Goal: Communication & Community: Answer question/provide support

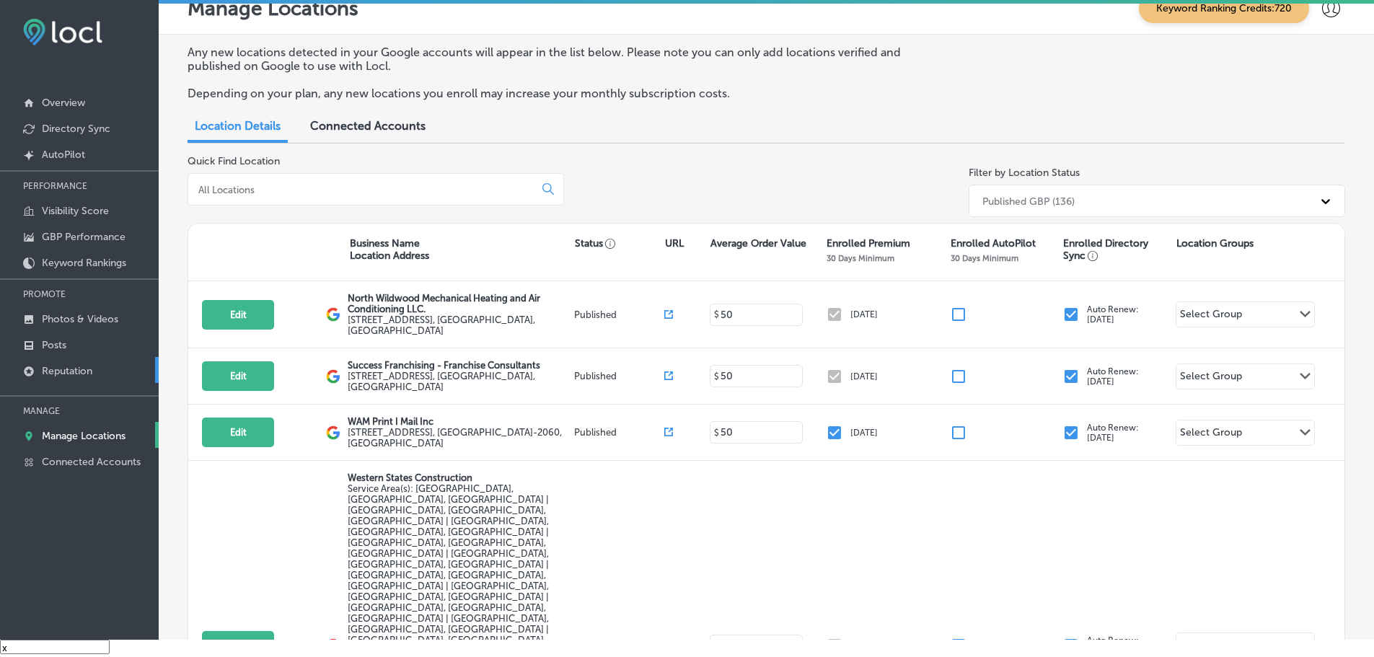
click at [55, 368] on p "Reputation" at bounding box center [67, 371] width 50 height 12
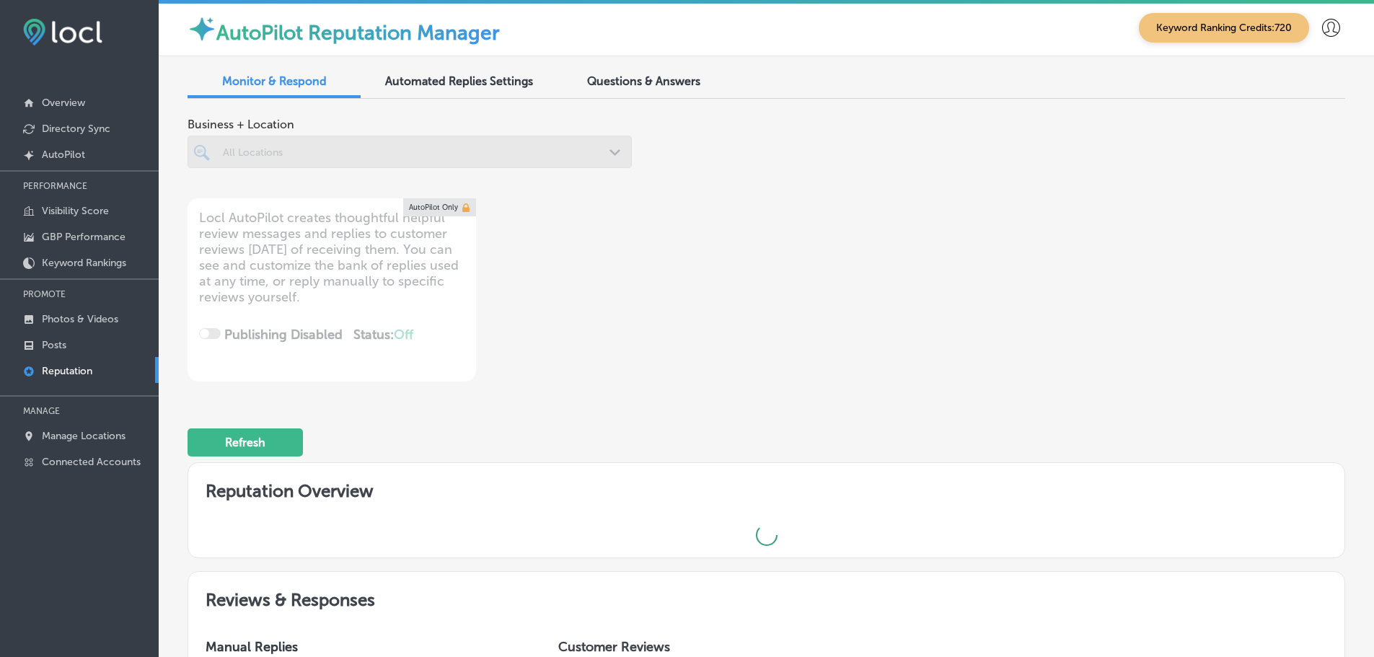
scroll to position [4, 0]
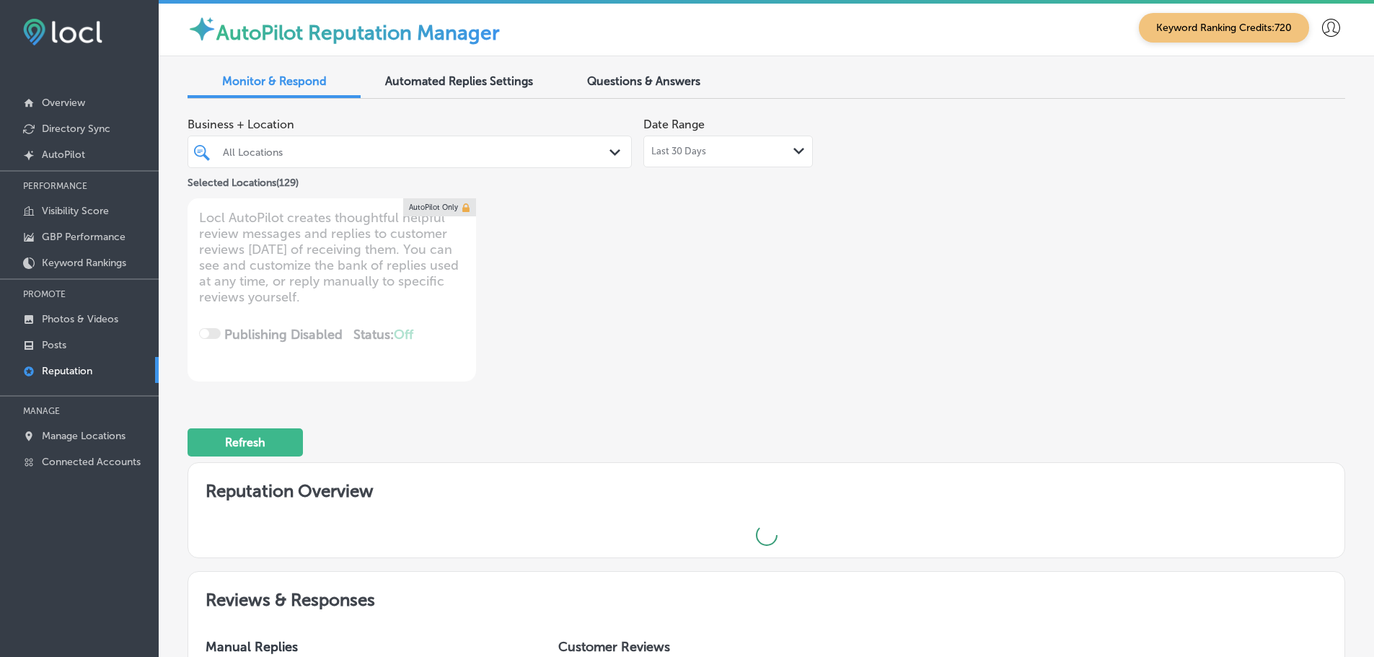
click at [724, 157] on div "Last 30 Days Path Created with Sketch." at bounding box center [728, 152] width 170 height 32
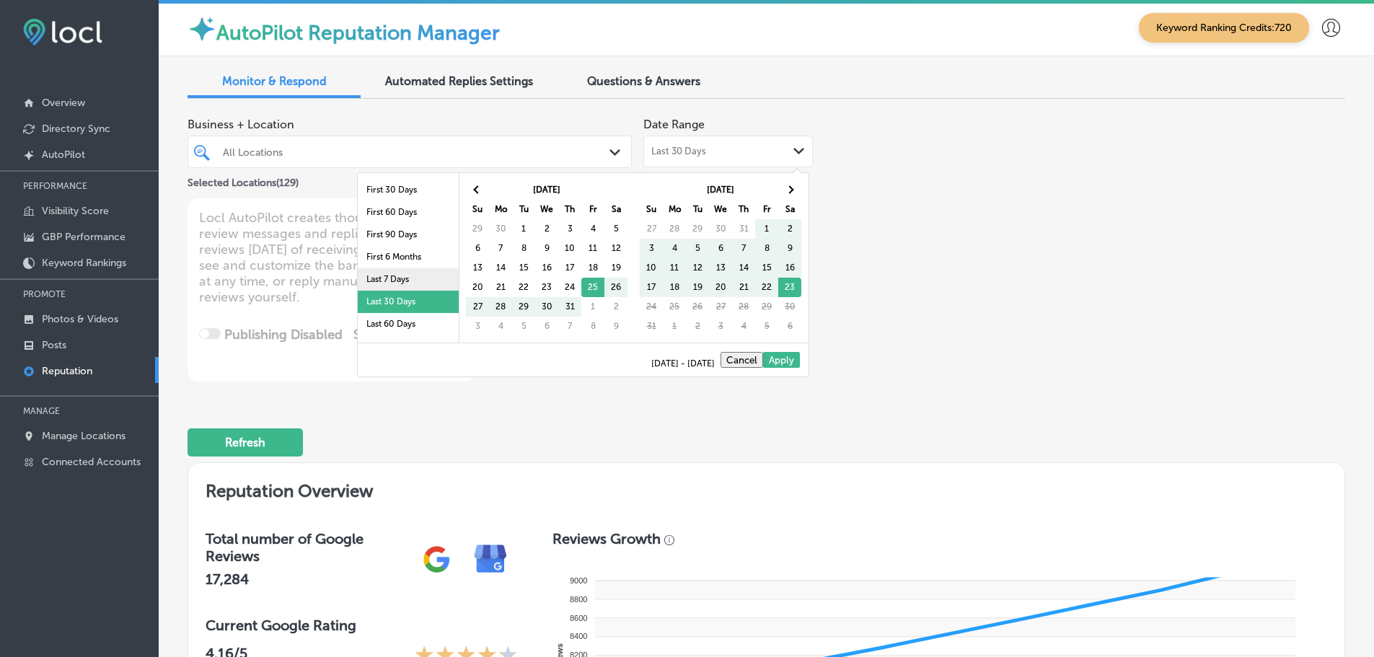
click at [358, 278] on li "Last 7 Days" at bounding box center [408, 279] width 101 height 22
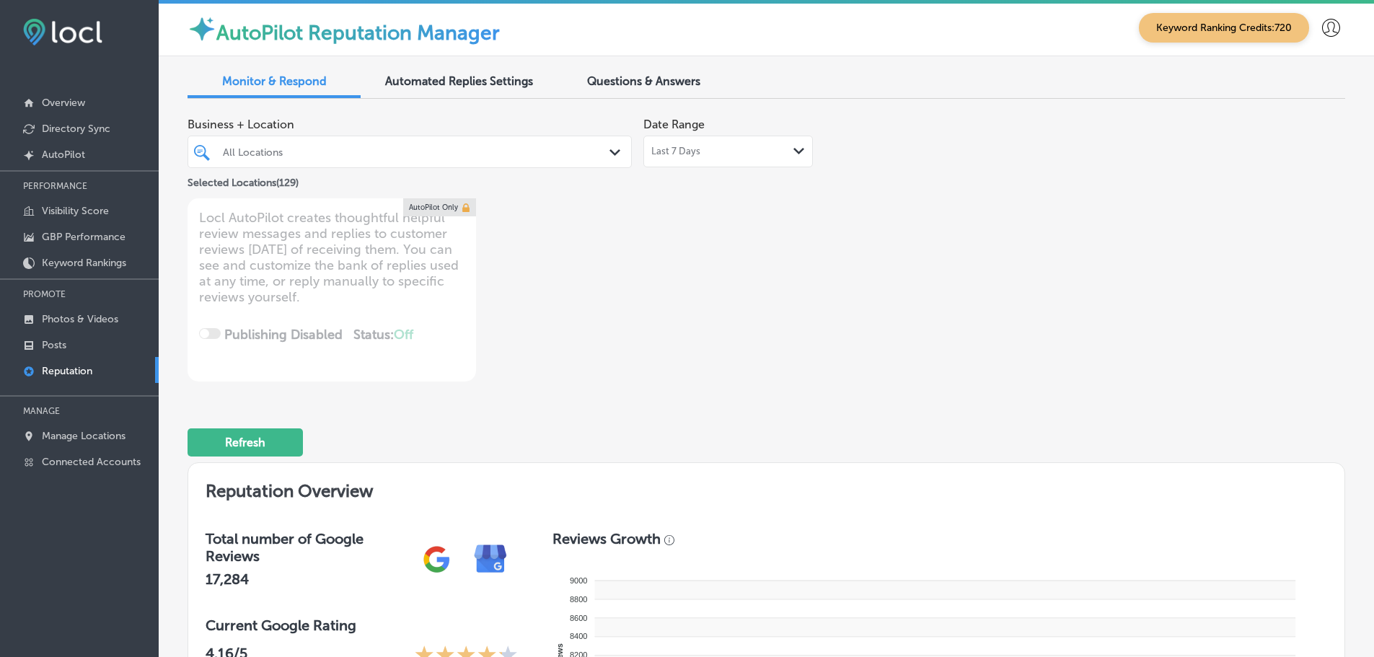
click at [537, 154] on div "All Locations" at bounding box center [417, 152] width 388 height 12
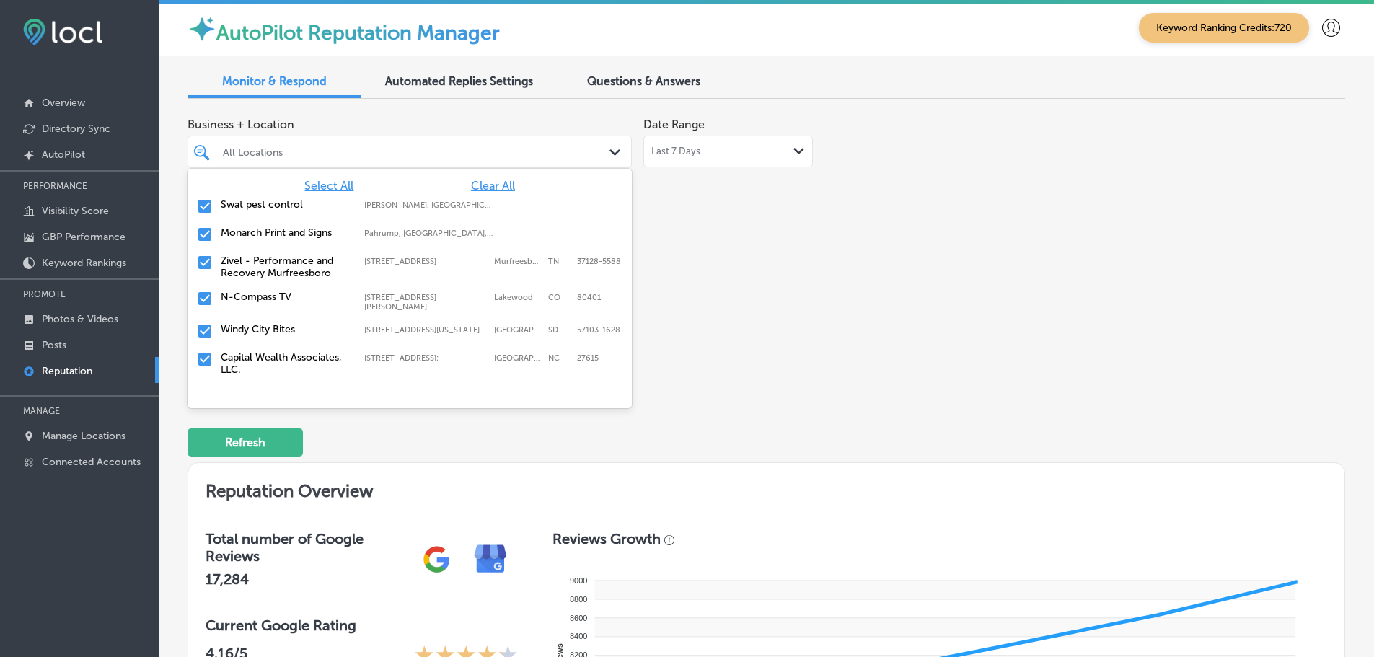
type textarea "x"
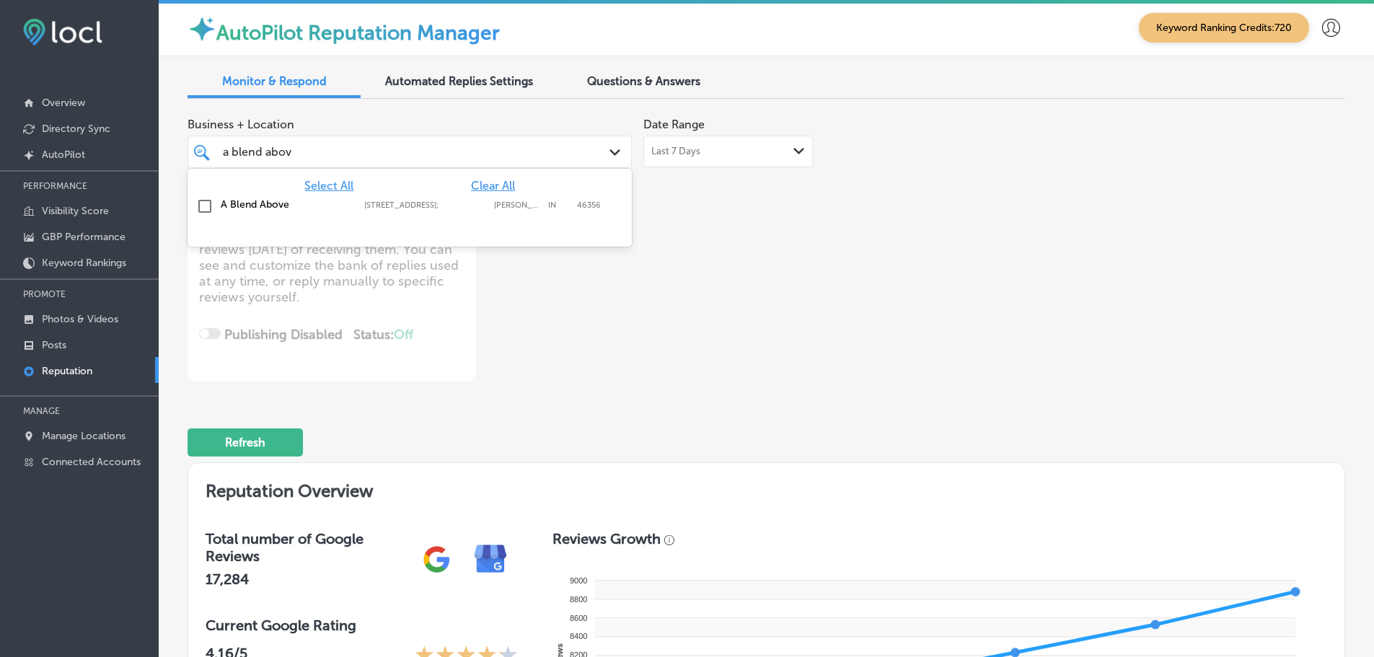
type input "a blend above"
click at [283, 202] on label "A Blend Above" at bounding box center [285, 204] width 129 height 12
type textarea "x"
type input "a blend above"
click at [761, 260] on div "Business + Location option 289 Westmeadow Pl; , selected. option 289 Westmeadow…" at bounding box center [535, 245] width 695 height 271
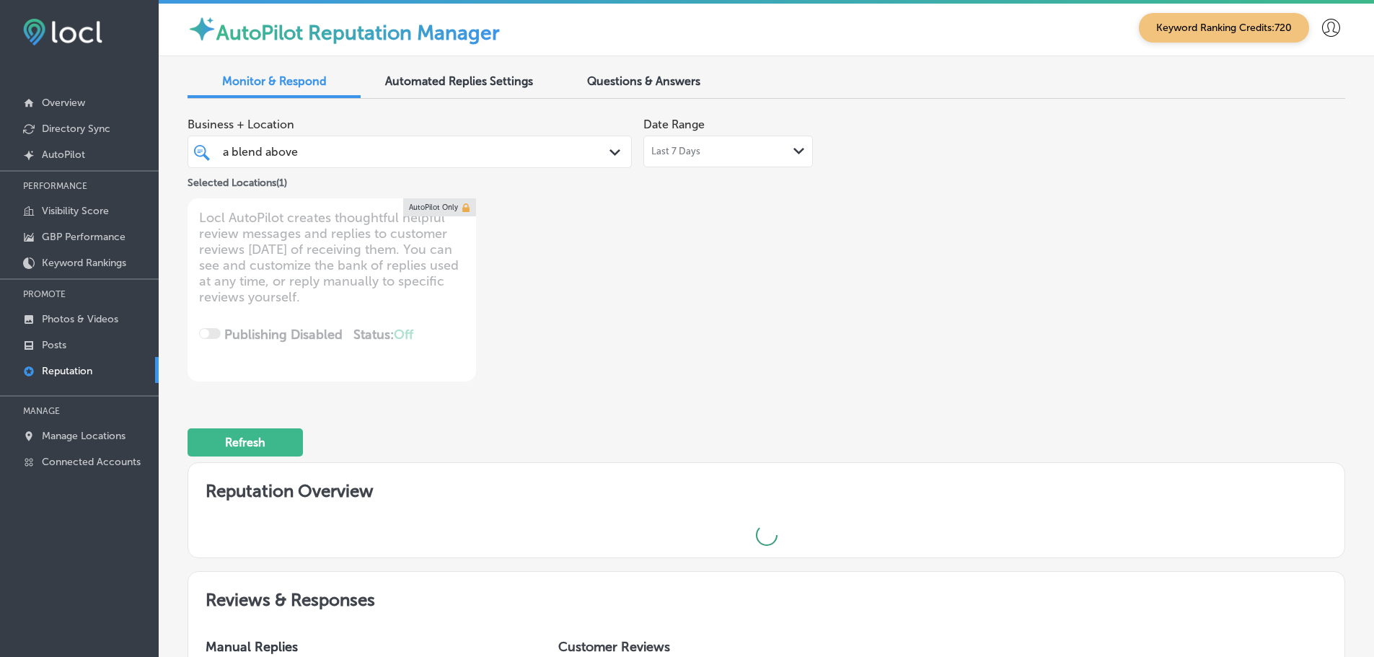
type textarea "x"
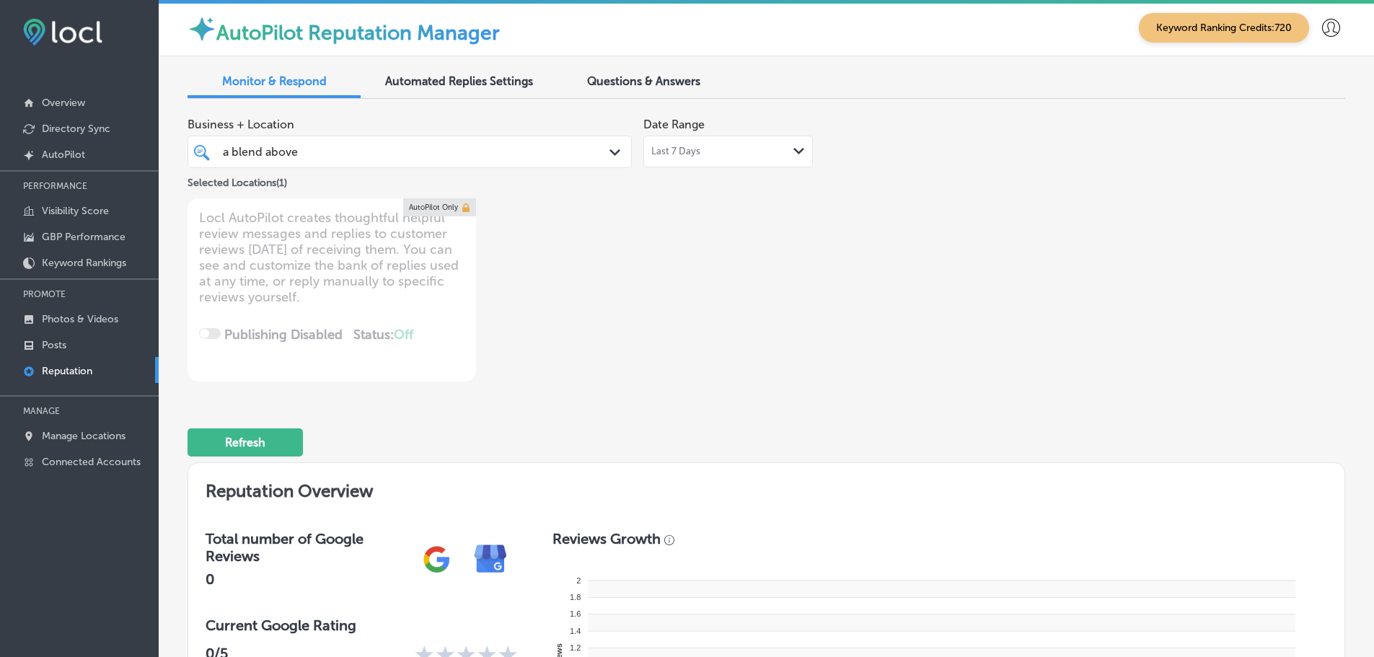
click at [652, 76] on span "Questions & Answers" at bounding box center [643, 81] width 113 height 14
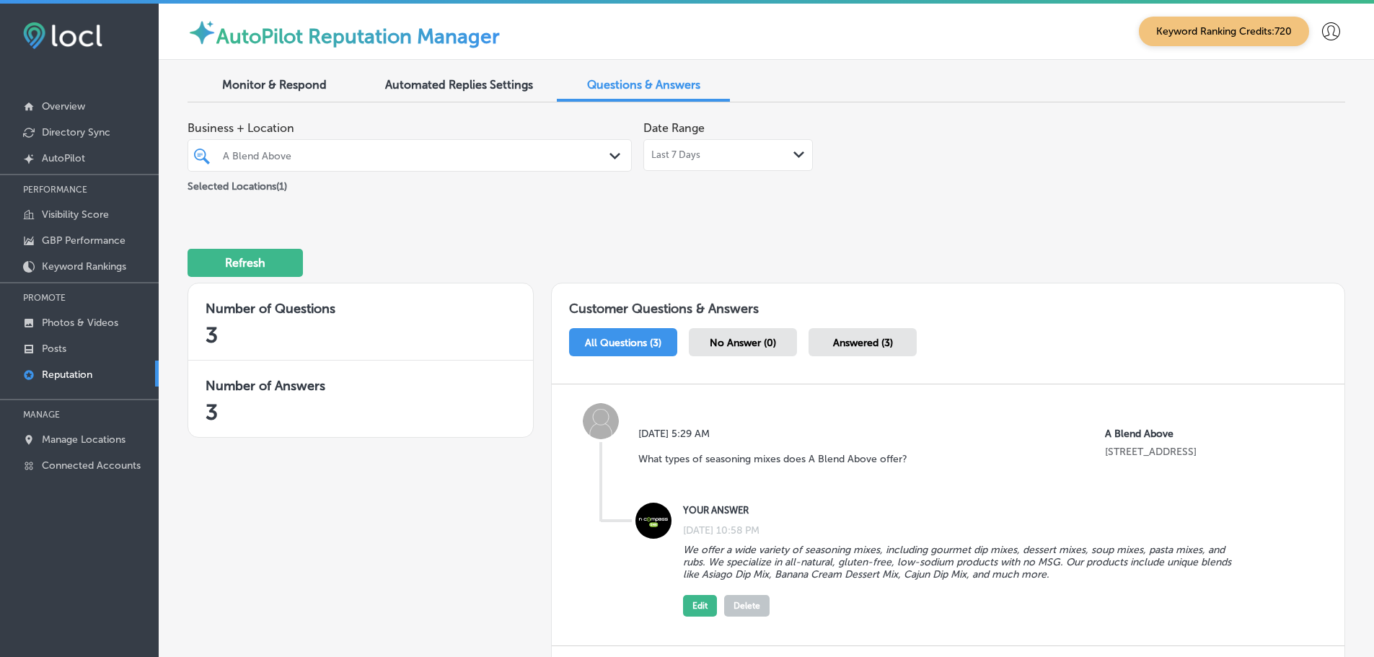
scroll to position [72, 0]
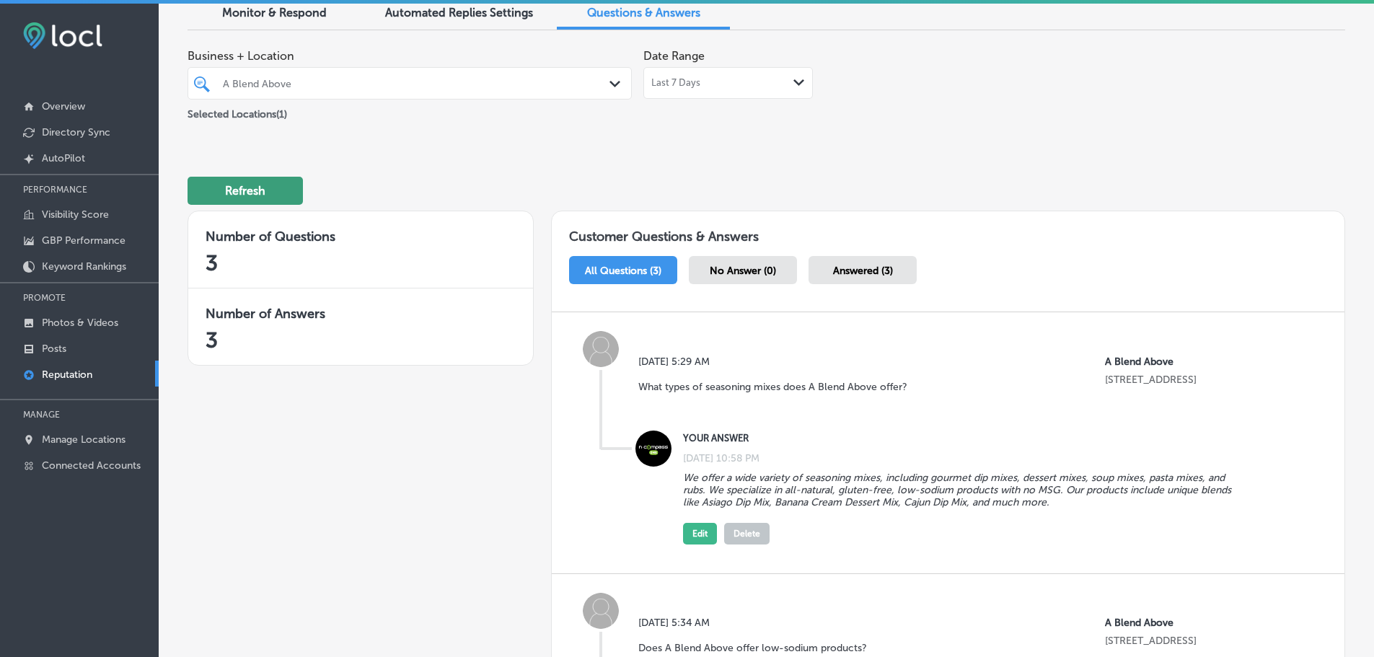
click at [274, 186] on button "Refresh" at bounding box center [245, 191] width 115 height 28
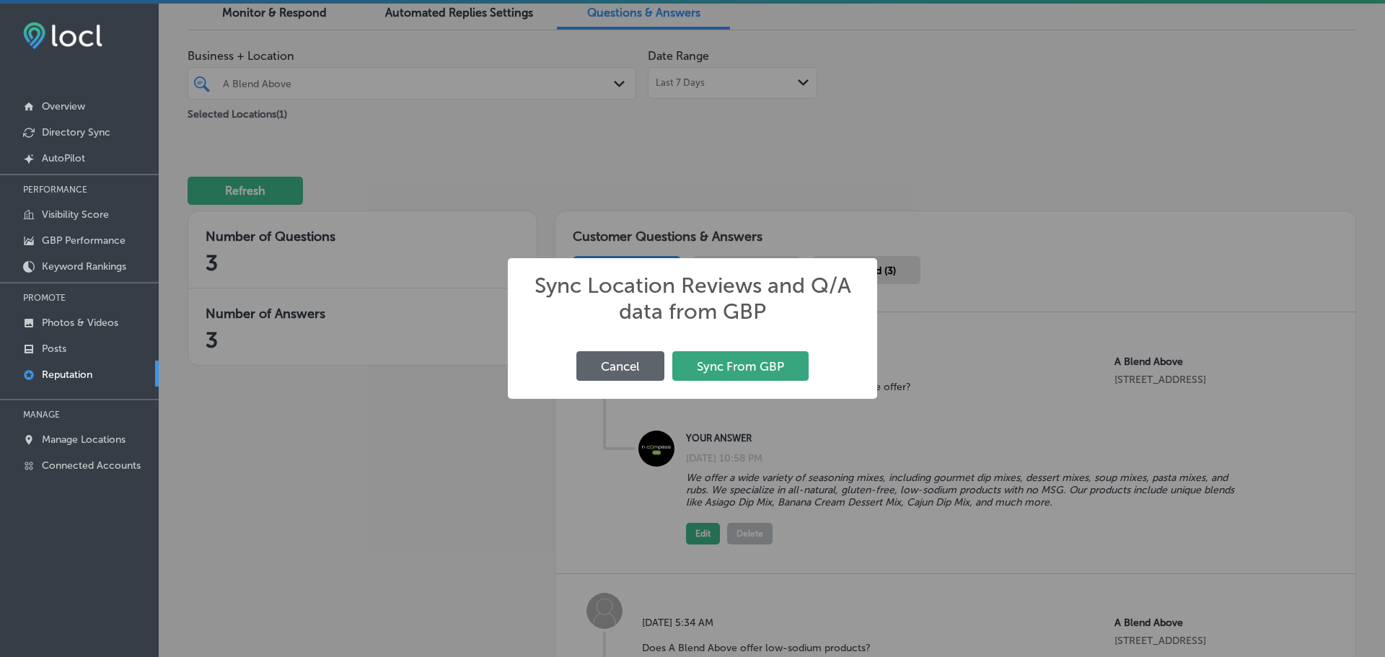
click at [773, 369] on button "Sync From GBP" at bounding box center [740, 366] width 136 height 30
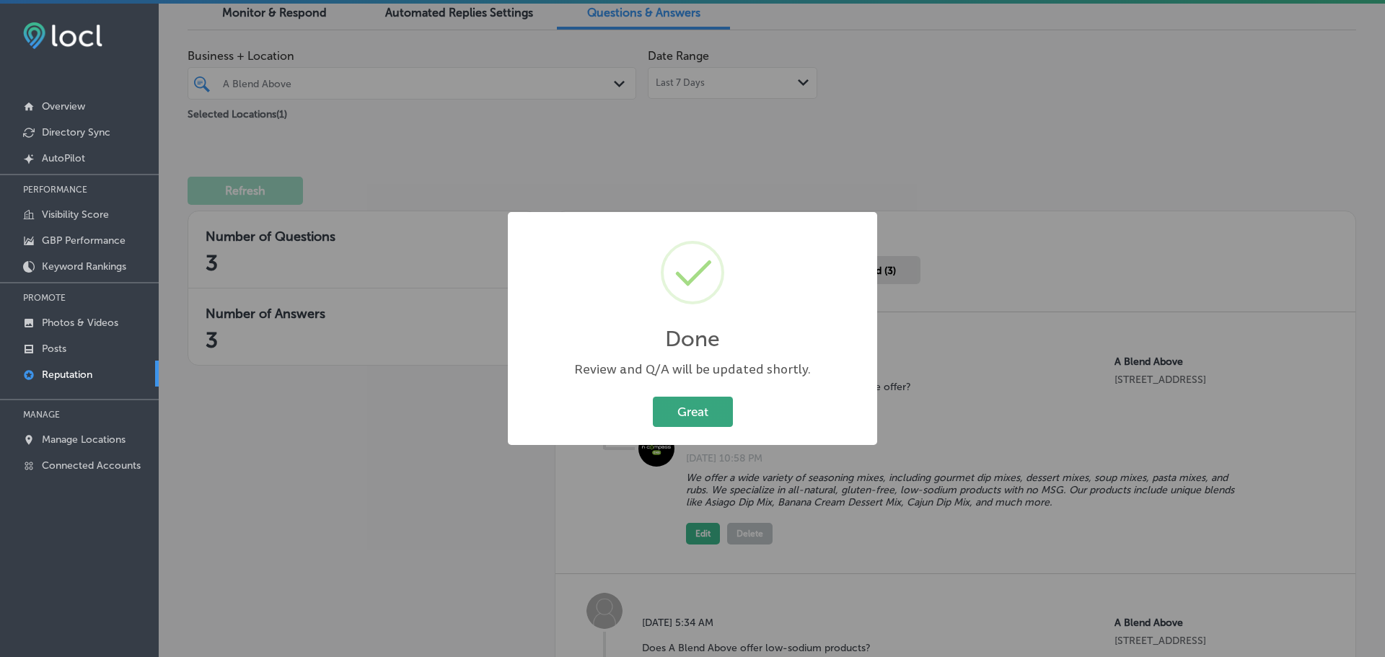
click at [698, 418] on button "Great" at bounding box center [693, 412] width 80 height 30
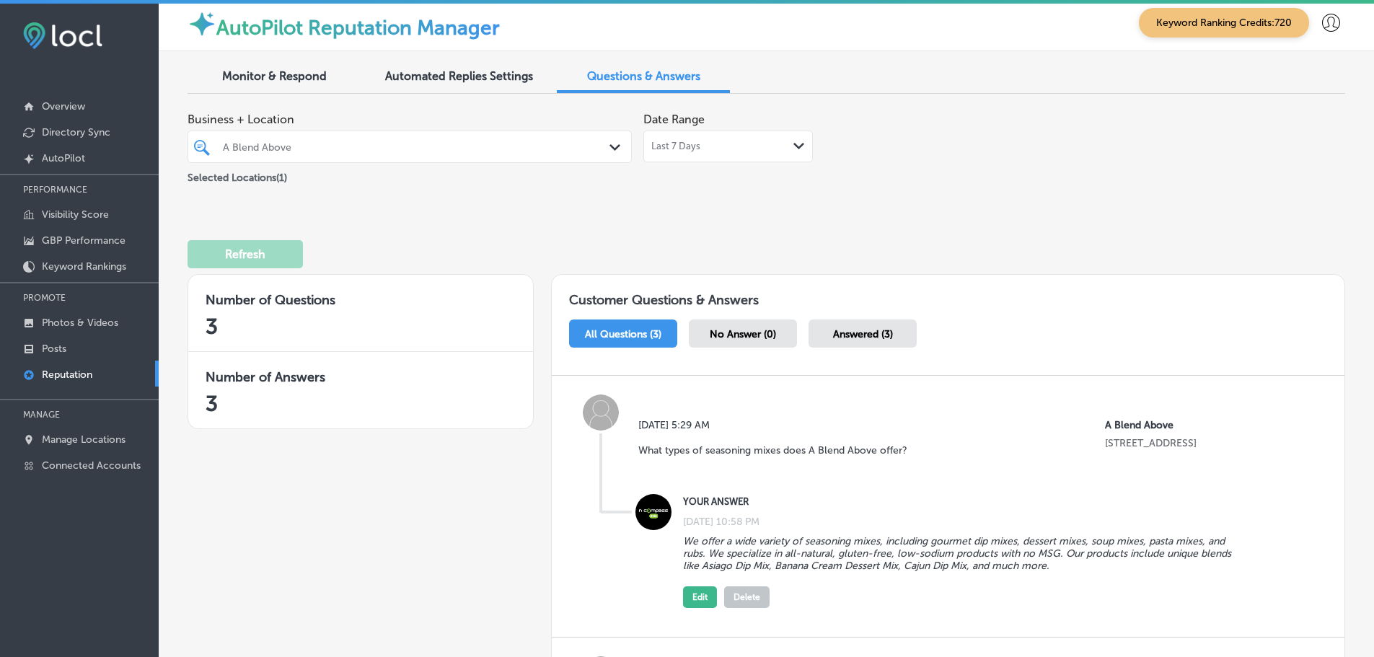
scroll to position [0, 0]
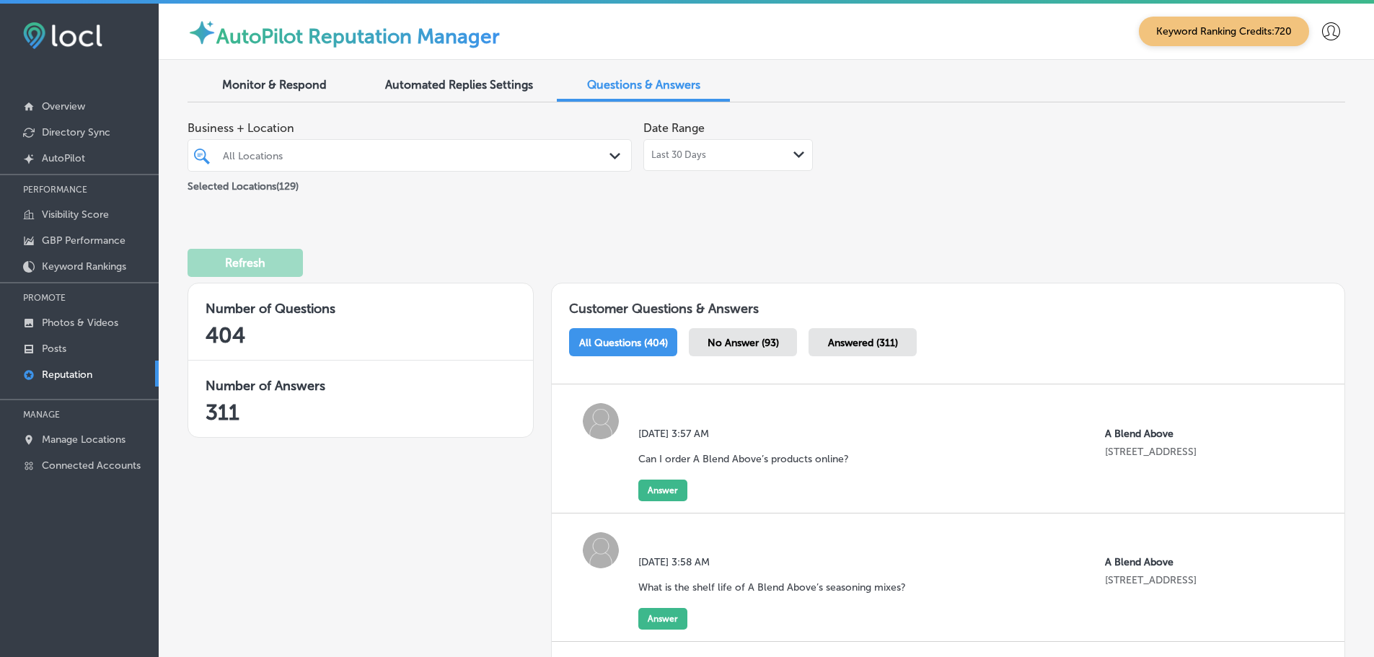
click at [778, 152] on div "Last 30 Days Path Created with Sketch." at bounding box center [728, 155] width 154 height 12
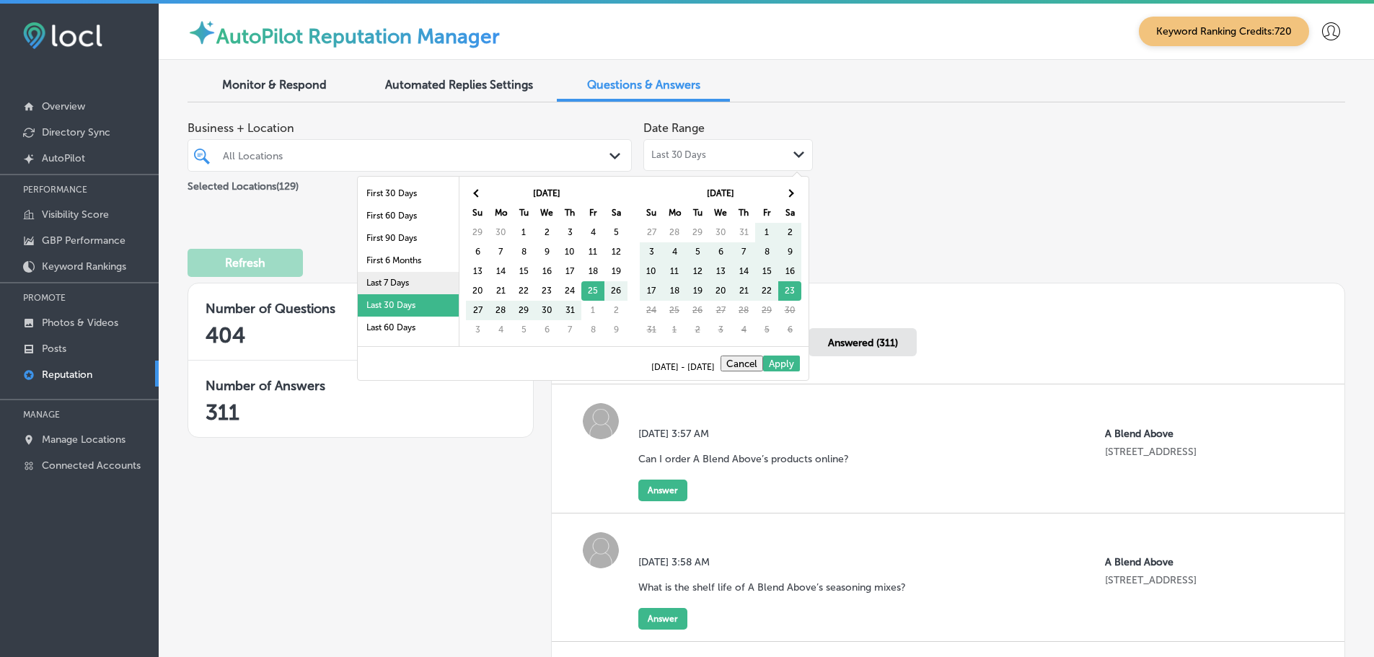
drag, startPoint x: 382, startPoint y: 284, endPoint x: 387, endPoint y: 271, distance: 13.9
click at [382, 283] on li "Last 7 Days" at bounding box center [408, 283] width 101 height 22
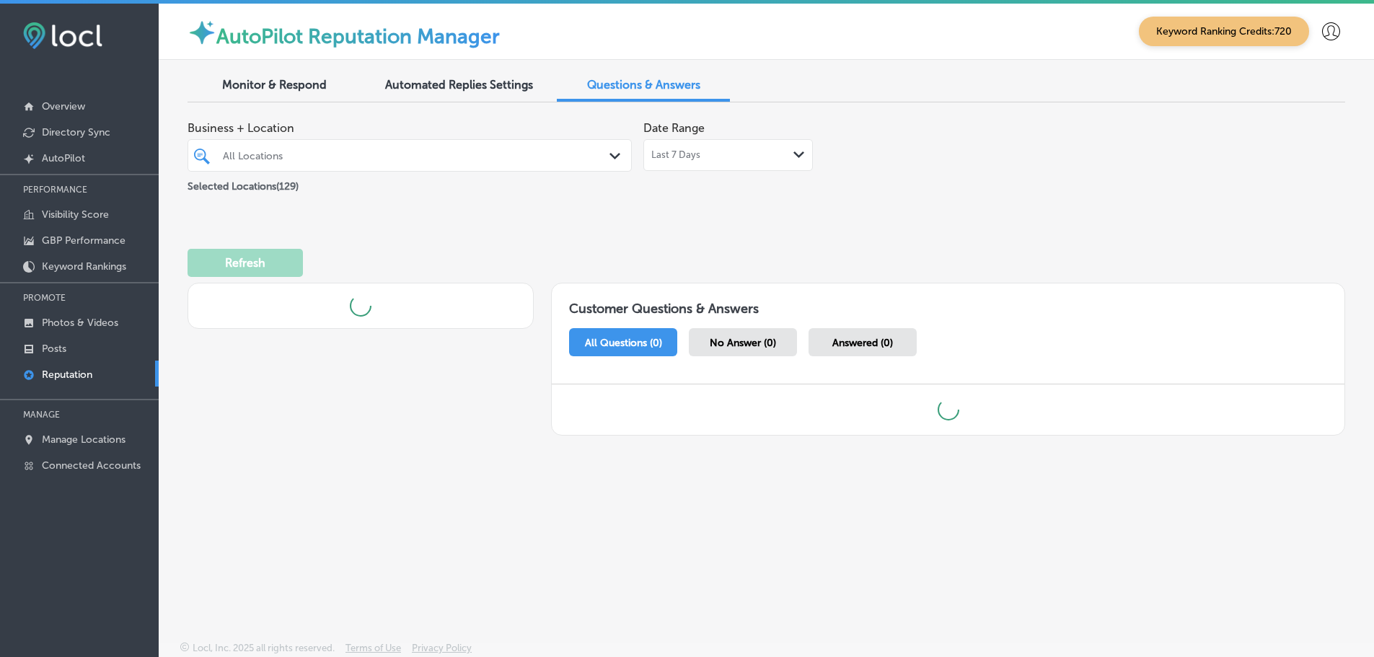
click at [512, 154] on div "All Locations" at bounding box center [417, 155] width 388 height 12
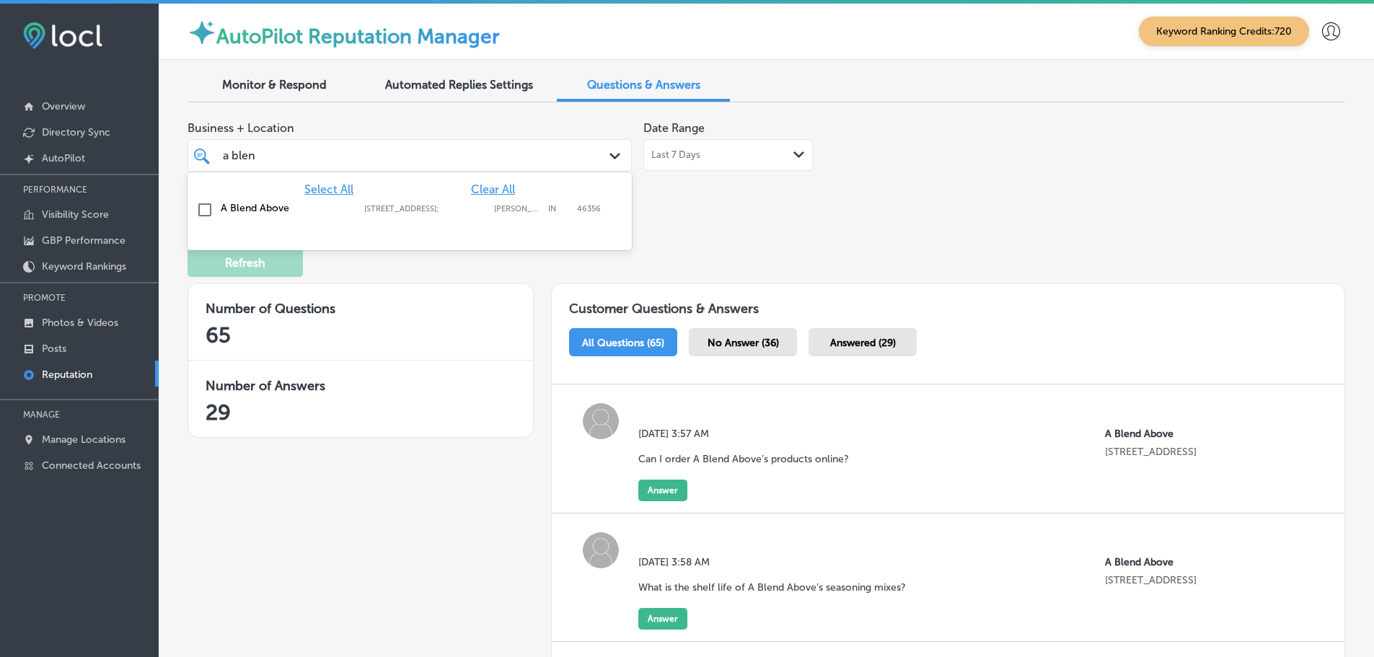
click at [408, 208] on label "[STREET_ADDRESS];" at bounding box center [425, 208] width 123 height 9
type input "a blen"
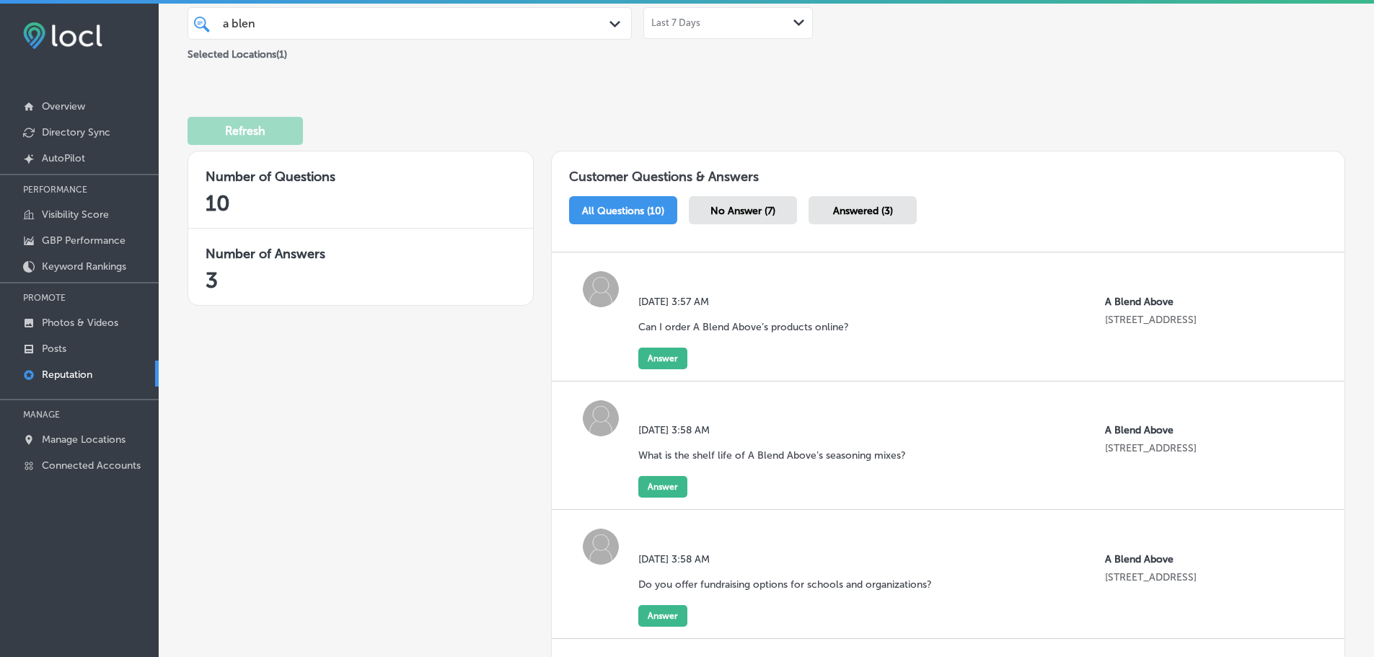
scroll to position [144, 0]
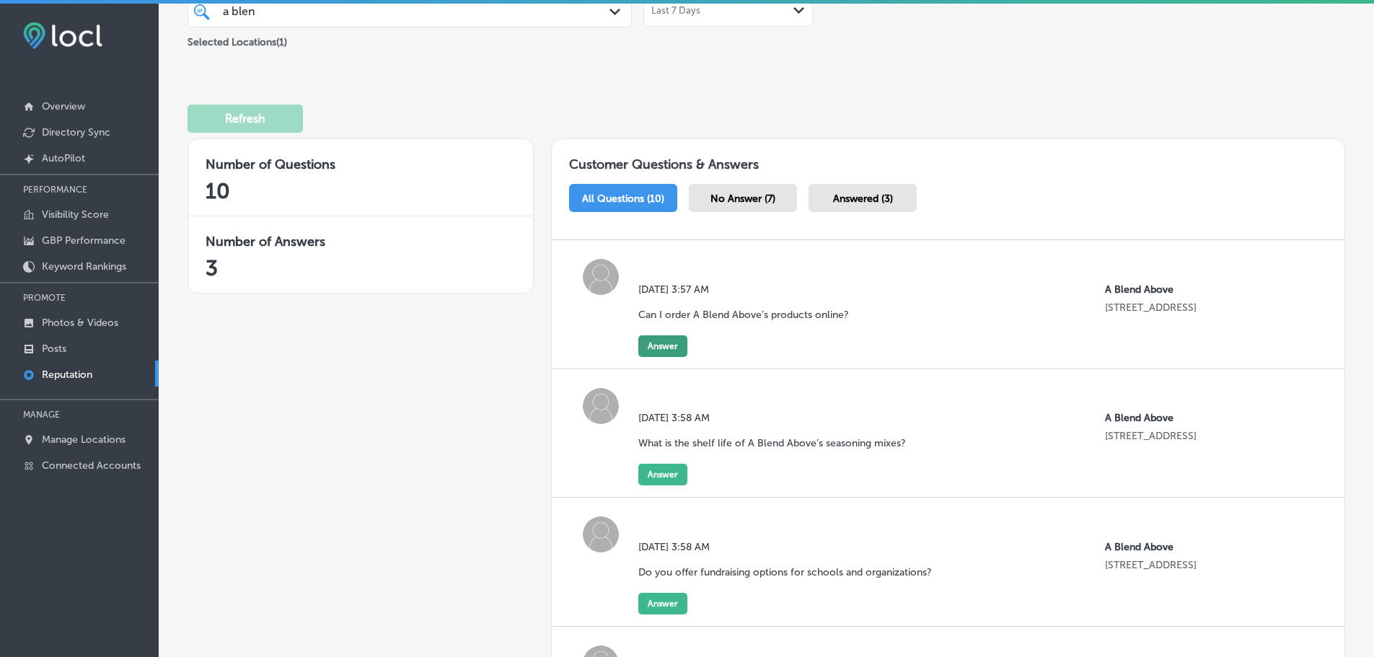
click at [658, 344] on button "Answer" at bounding box center [662, 346] width 49 height 22
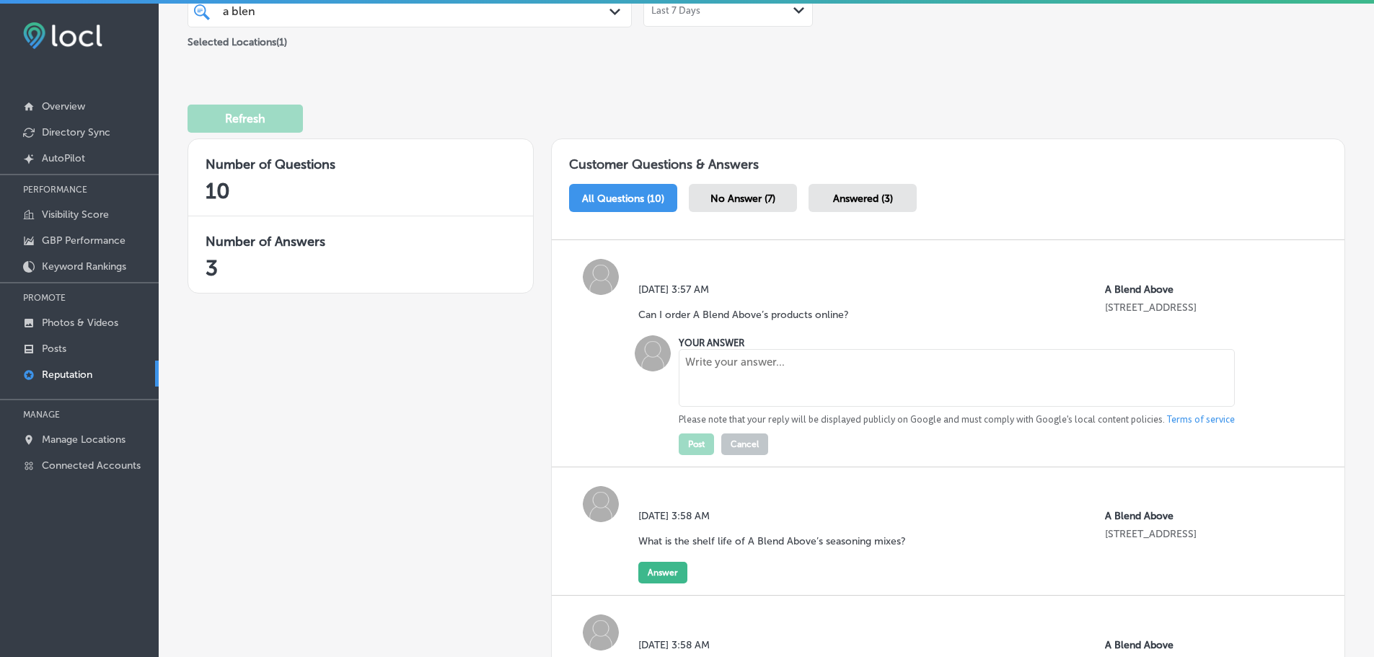
click at [784, 405] on textarea at bounding box center [957, 378] width 556 height 58
paste textarea "Yes, we offer nationwide shipping across the U.S. and even to [GEOGRAPHIC_DATA]…"
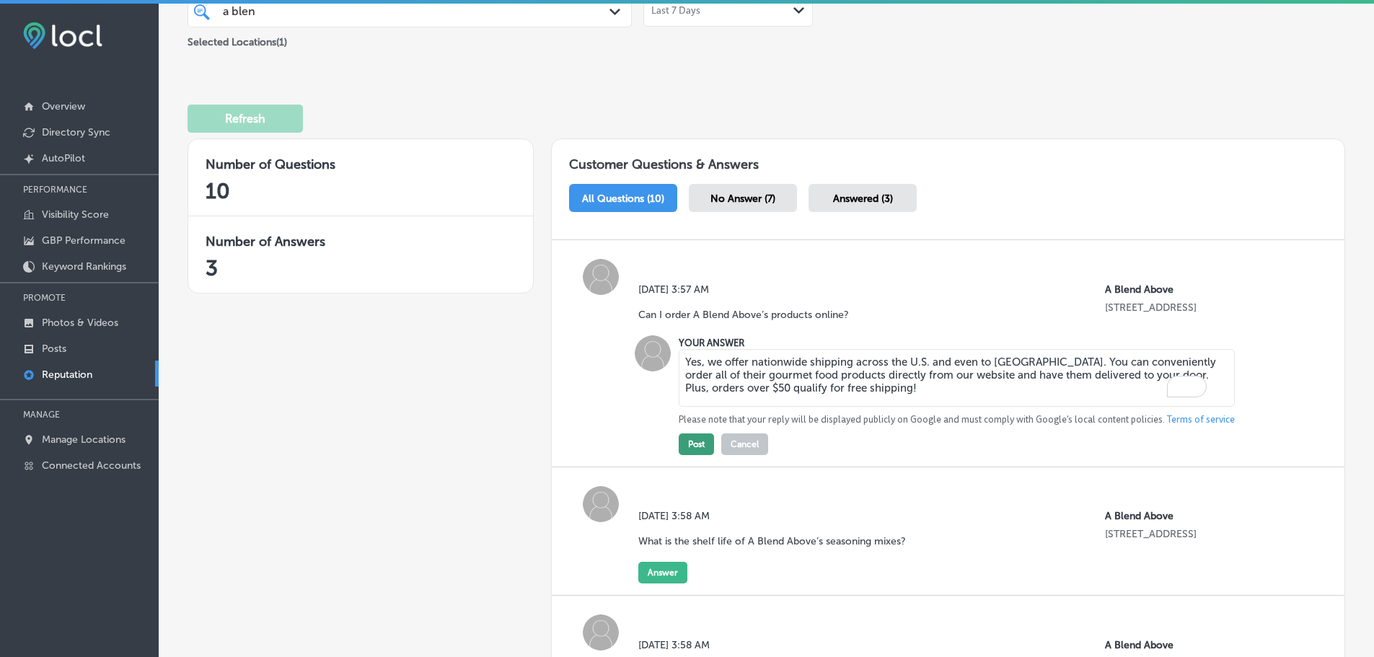
type textarea "Yes, we offer nationwide shipping across the U.S. and even to [GEOGRAPHIC_DATA]…"
click at [695, 443] on button "Post" at bounding box center [696, 445] width 35 height 22
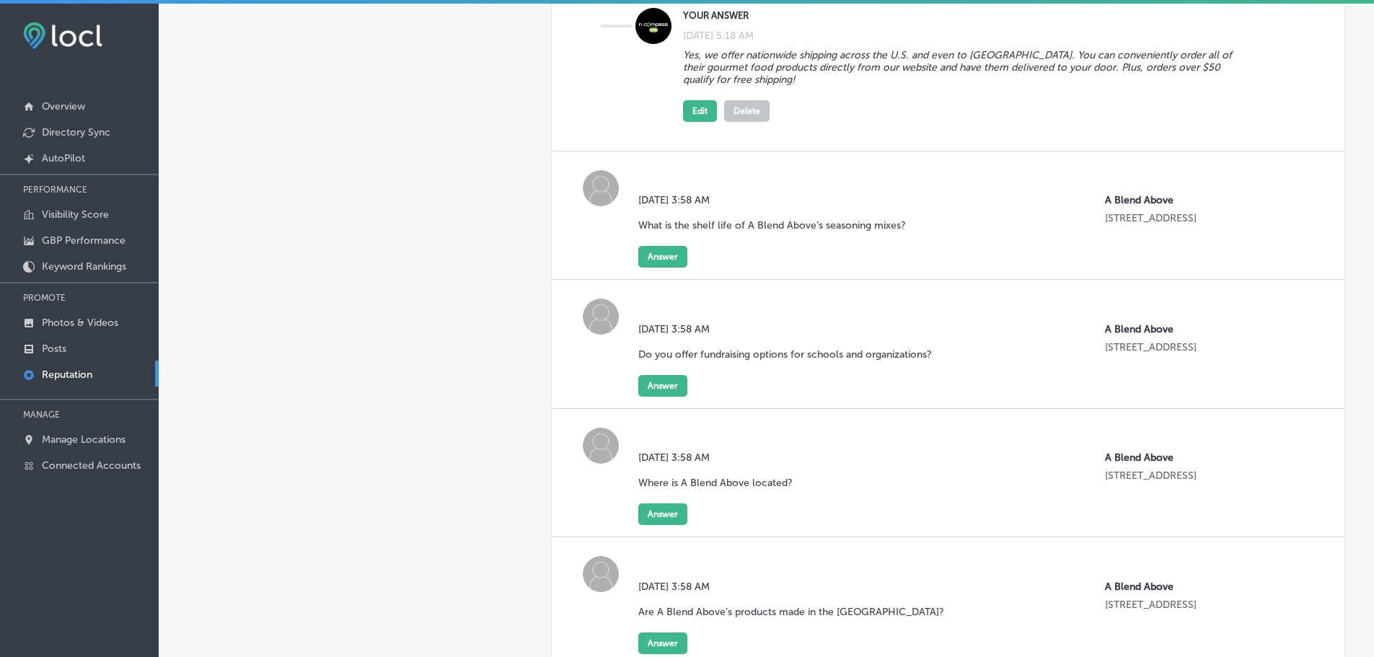
scroll to position [505, 0]
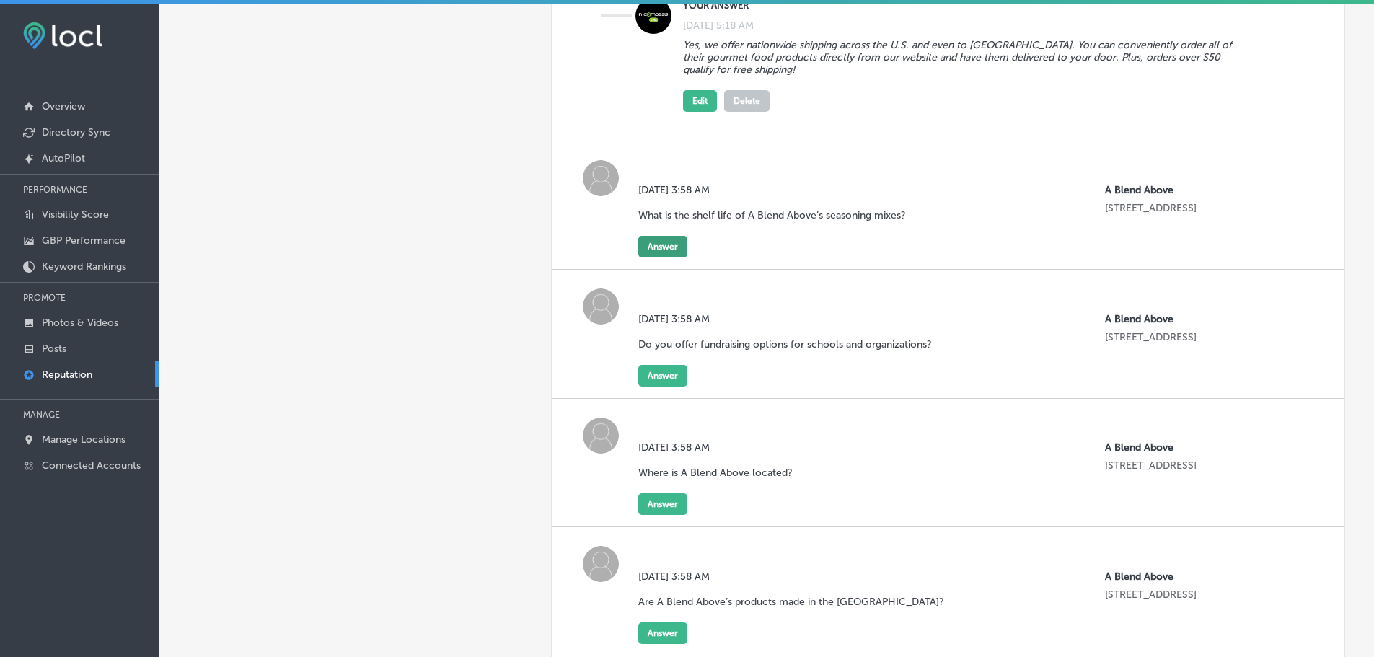
click at [675, 245] on button "Answer" at bounding box center [662, 247] width 49 height 22
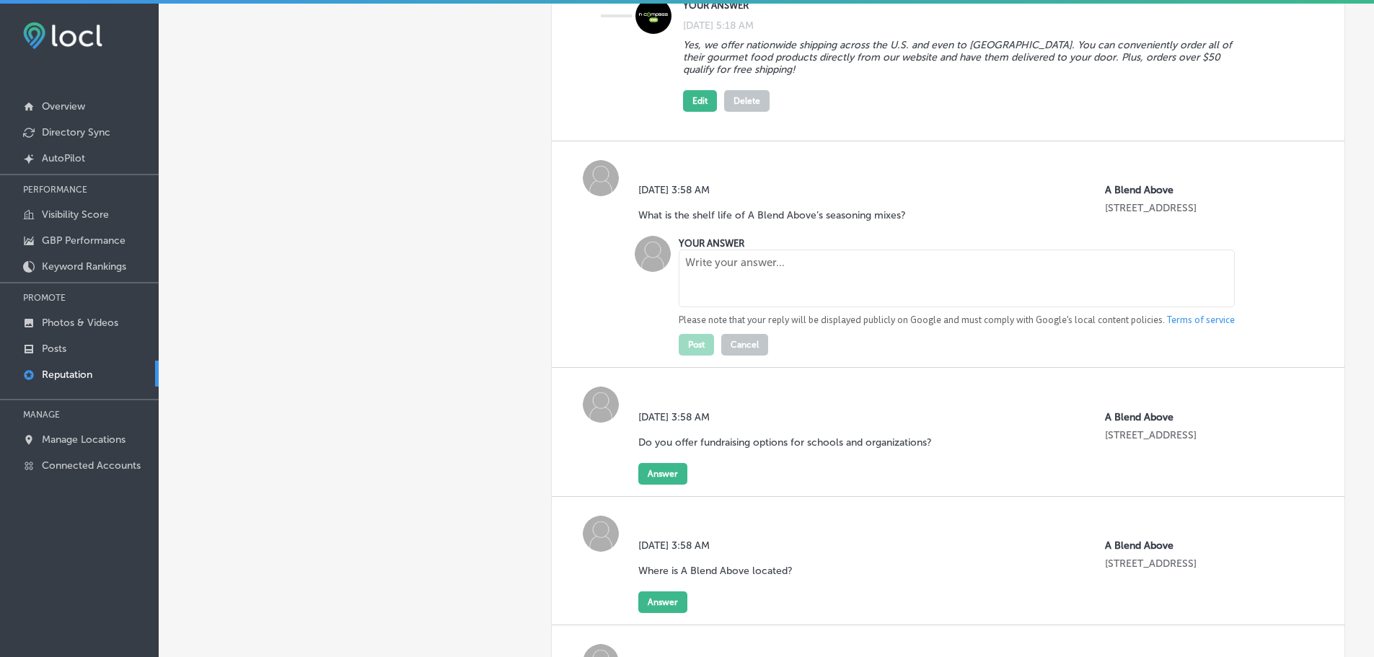
click at [743, 271] on textarea at bounding box center [957, 279] width 556 height 58
paste textarea "Our seasoning mixes have a shelf life of up to 3 years when stored in a cool, d…"
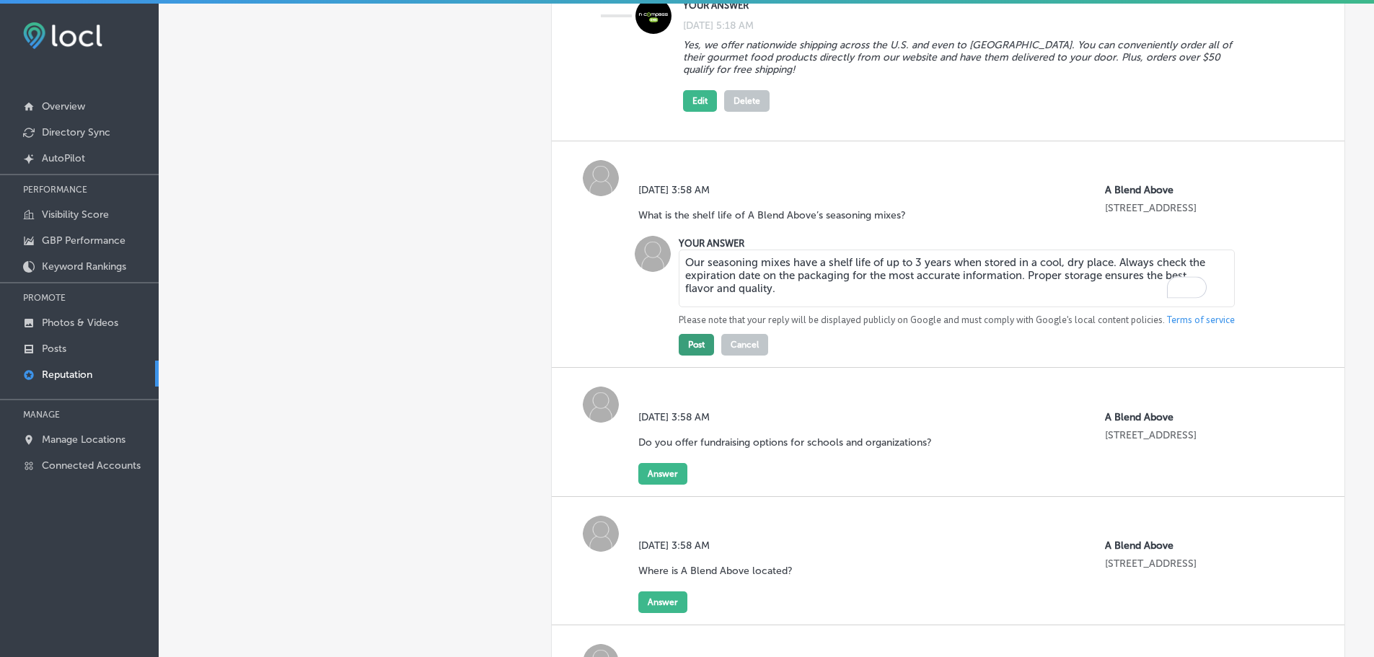
type textarea "Our seasoning mixes have a shelf life of up to 3 years when stored in a cool, d…"
click at [691, 351] on button "Post" at bounding box center [696, 345] width 35 height 22
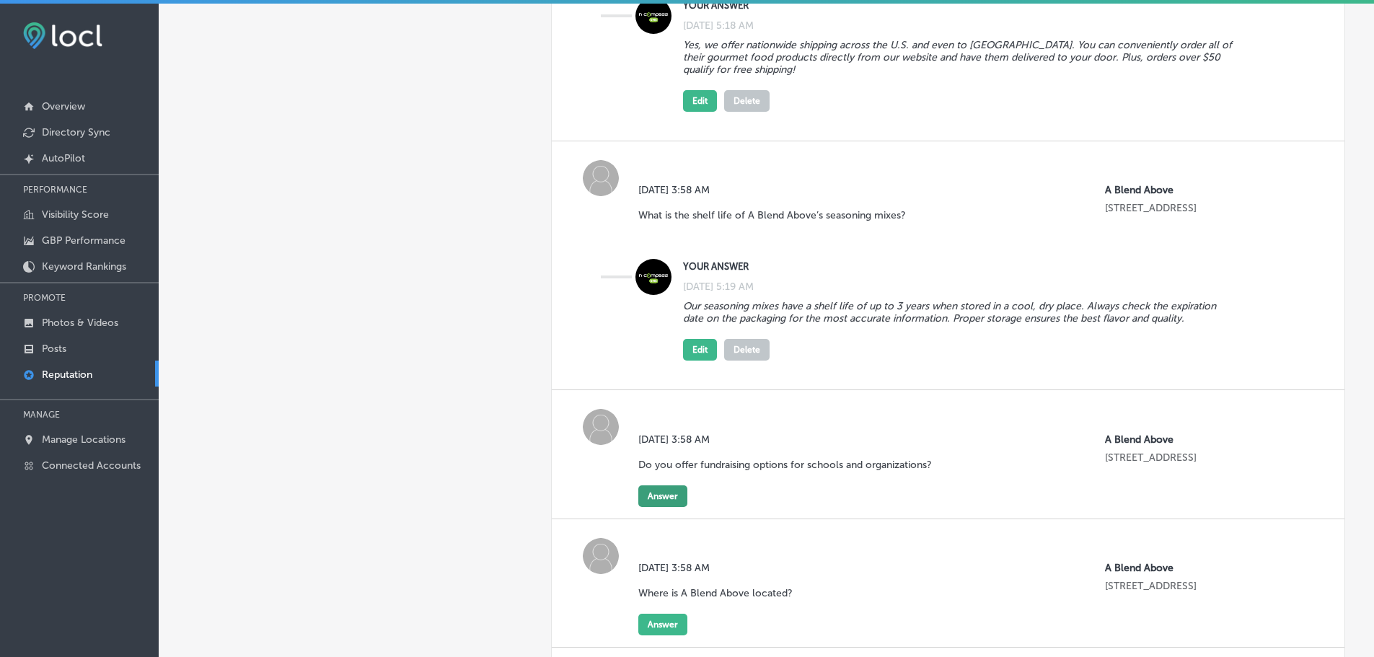
click at [656, 494] on button "Answer" at bounding box center [662, 496] width 49 height 22
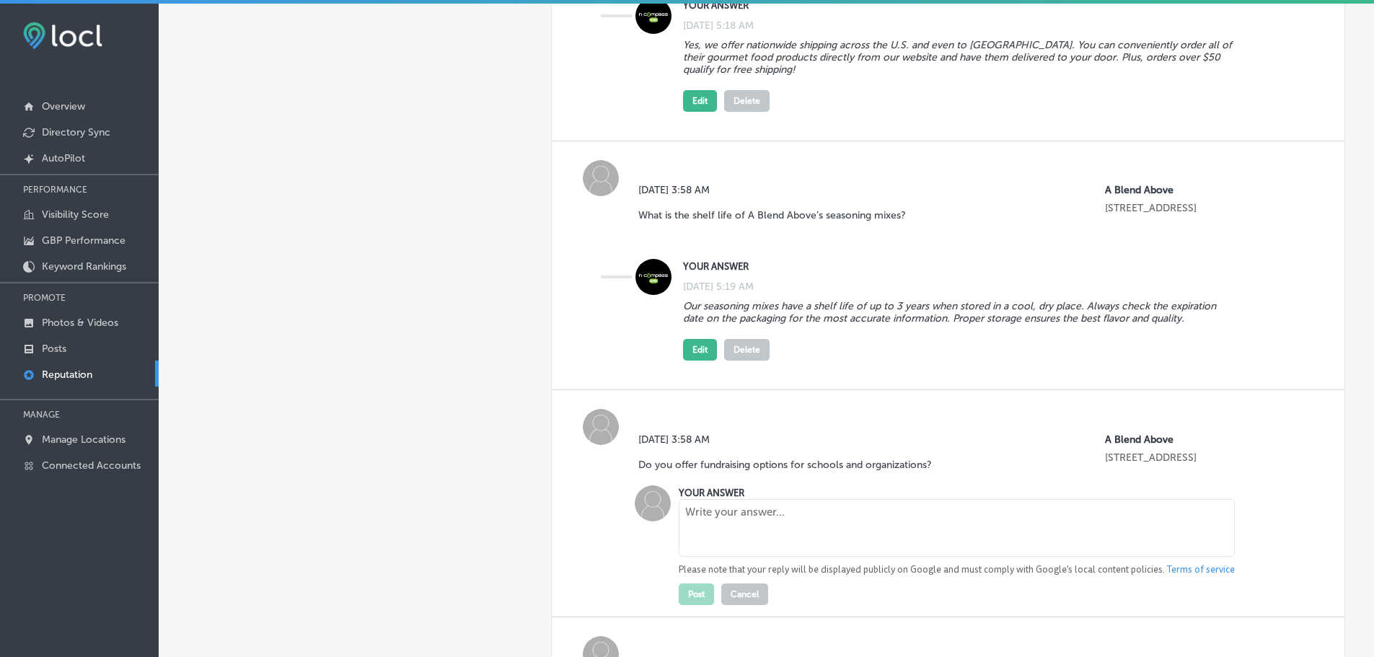
click at [775, 529] on textarea at bounding box center [957, 528] width 556 height 58
paste textarea "Yes, we provide fundraising options to help schools, sports teams, and other or…"
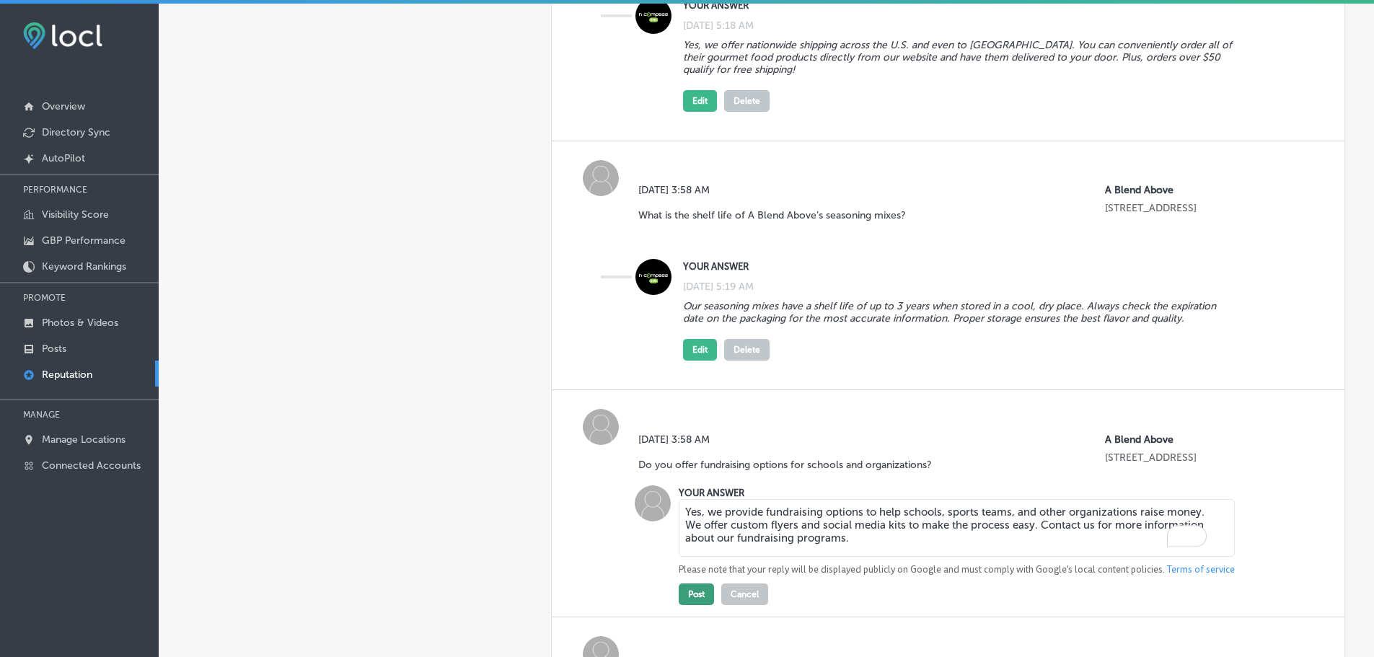
type textarea "Yes, we provide fundraising options to help schools, sports teams, and other or…"
click at [693, 599] on button "Post" at bounding box center [696, 595] width 35 height 22
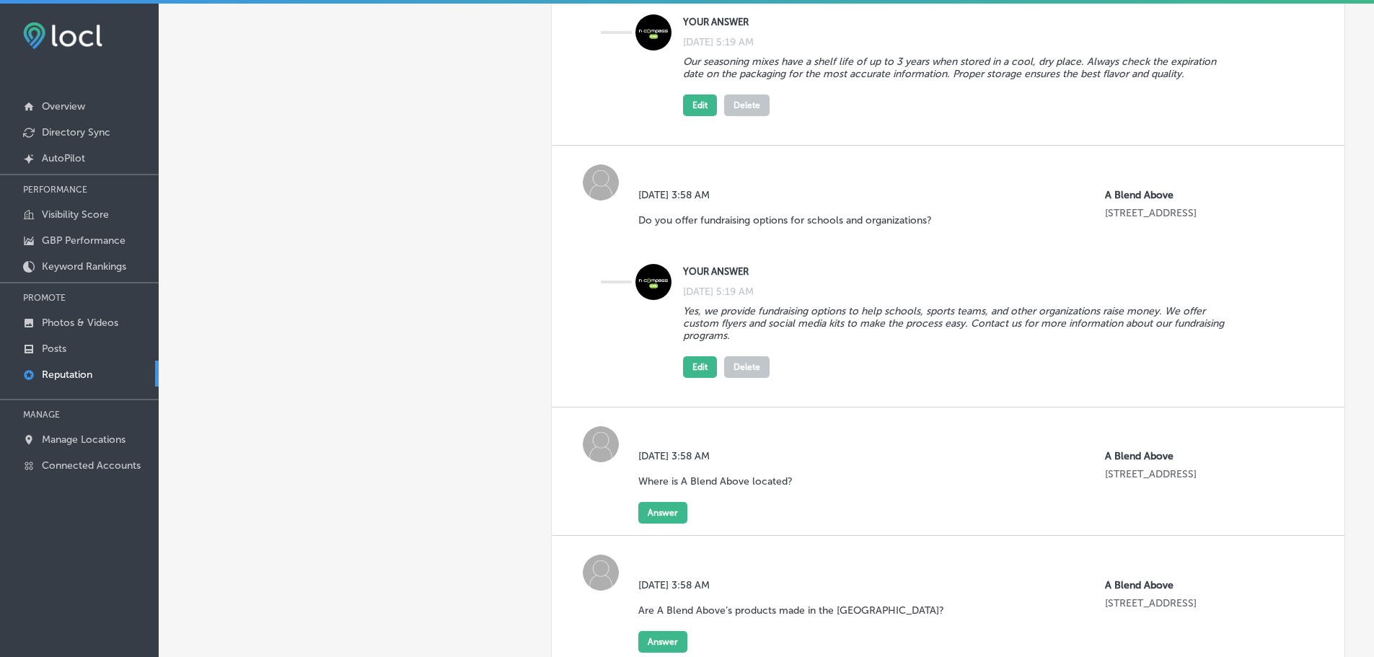
scroll to position [938, 0]
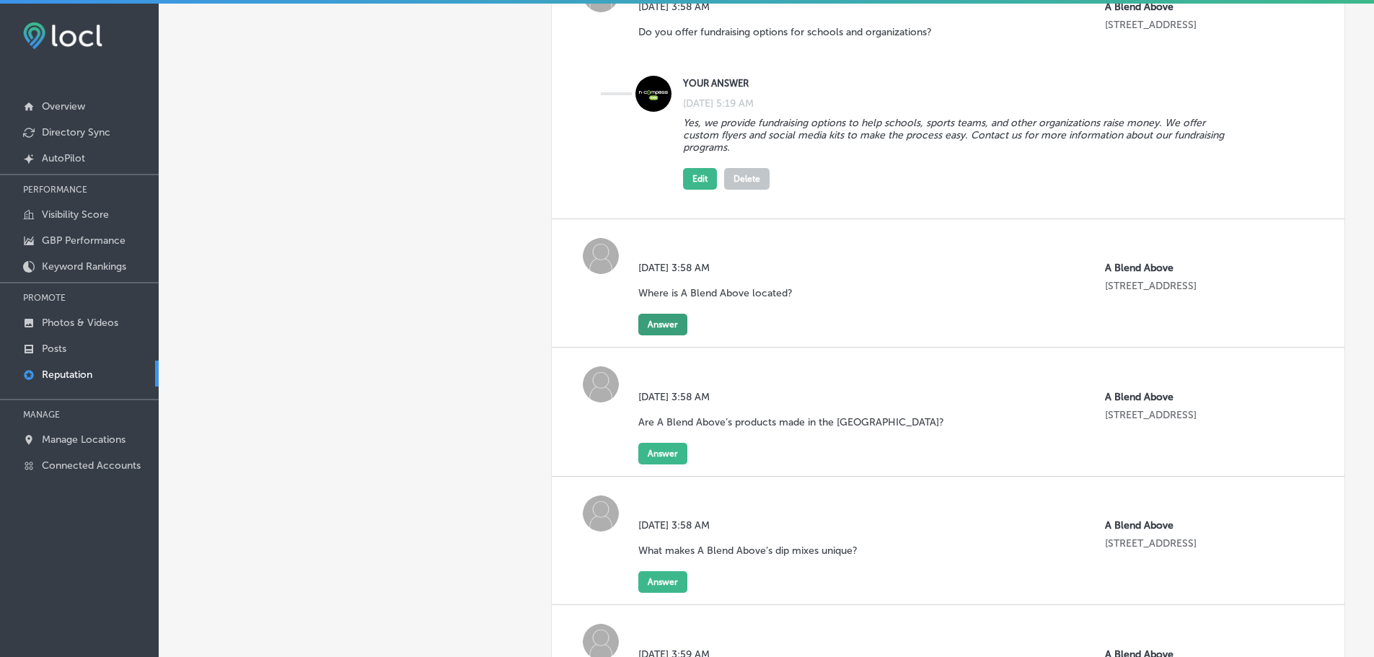
click at [649, 325] on button "Answer" at bounding box center [662, 325] width 49 height 22
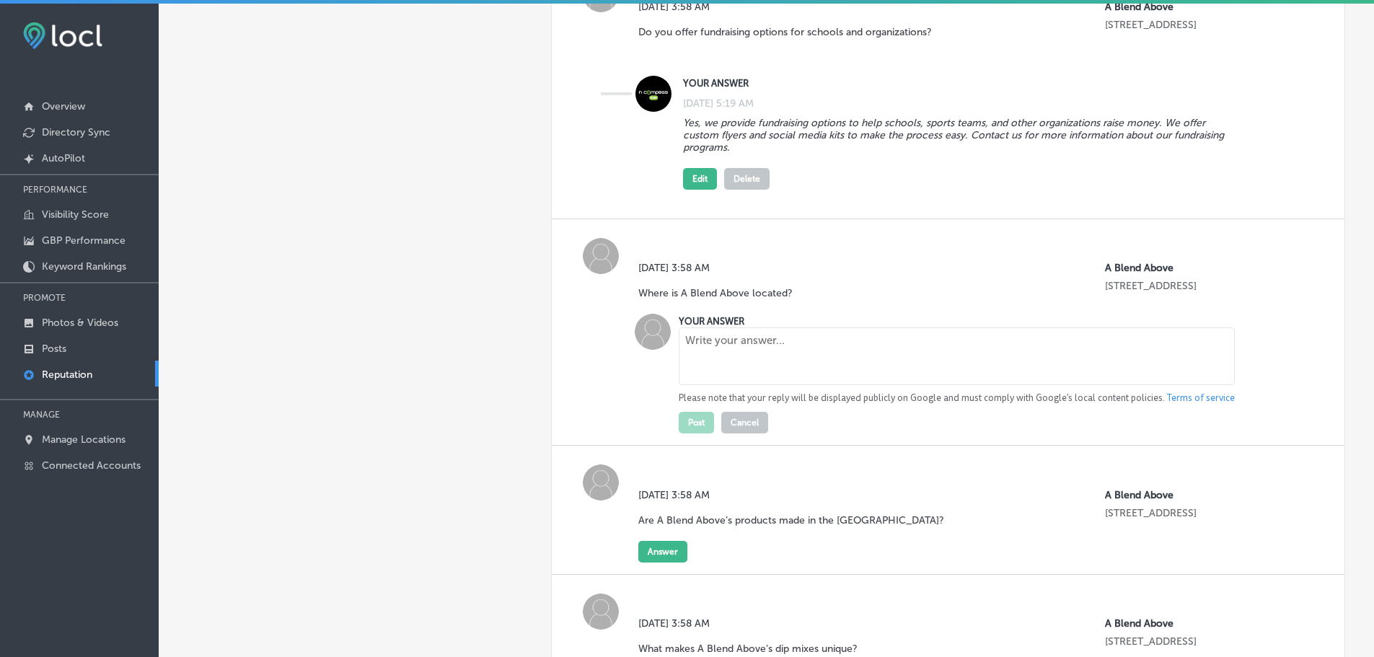
click at [778, 360] on textarea at bounding box center [957, 357] width 556 height 58
paste textarea "We are located just outside of [GEOGRAPHIC_DATA], in [GEOGRAPHIC_DATA], [GEOGRA…"
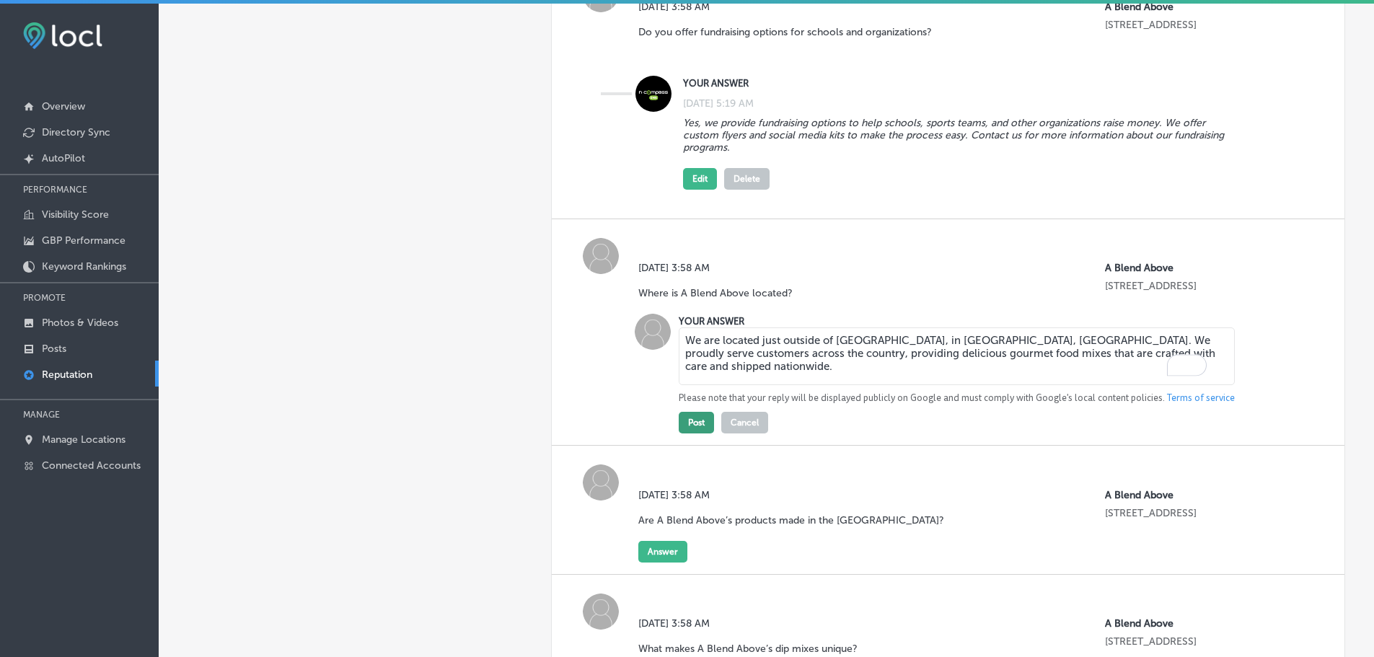
type textarea "We are located just outside of [GEOGRAPHIC_DATA], in [GEOGRAPHIC_DATA], [GEOGRA…"
click at [698, 417] on button "Post" at bounding box center [696, 423] width 35 height 22
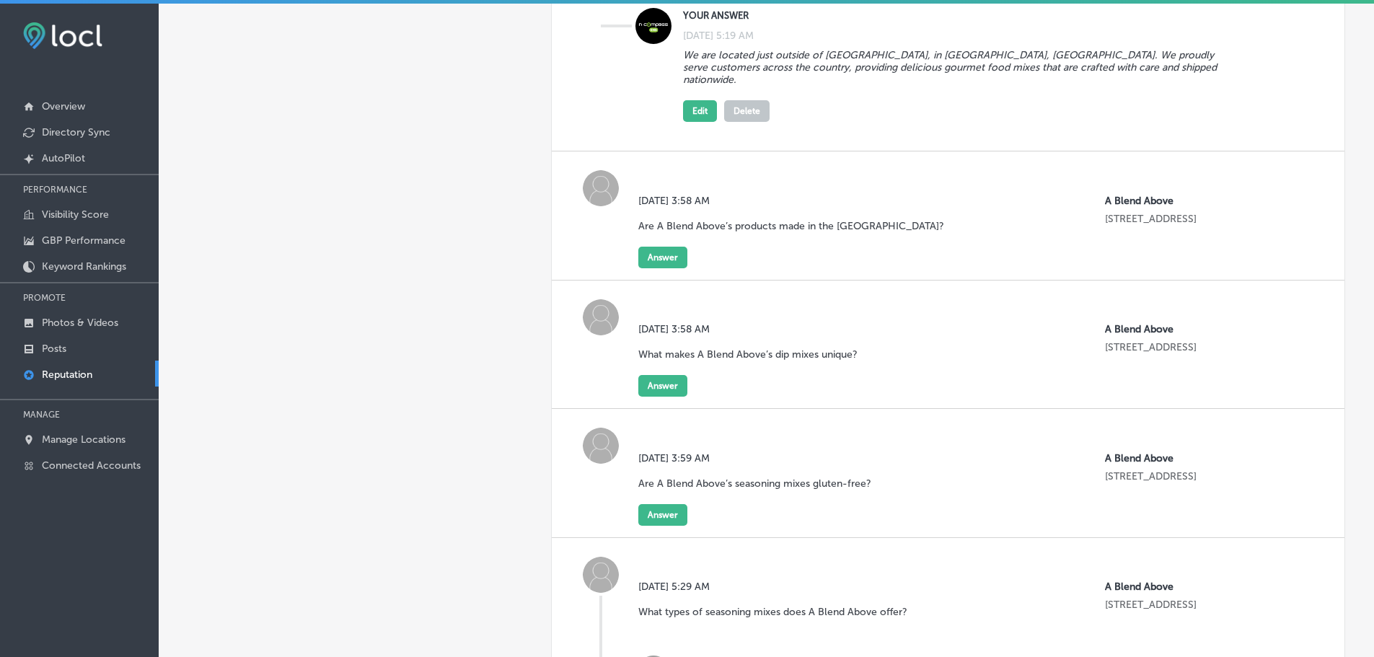
scroll to position [1298, 0]
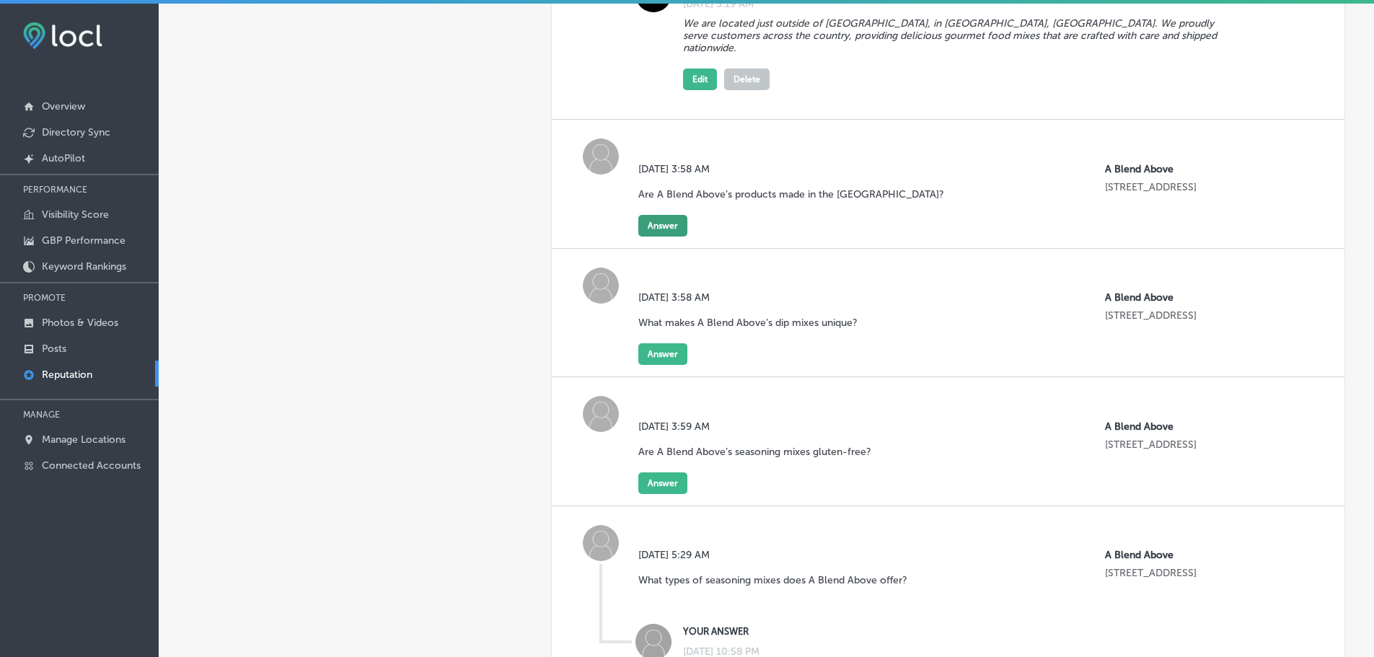
click at [651, 218] on button "Answer" at bounding box center [662, 226] width 49 height 22
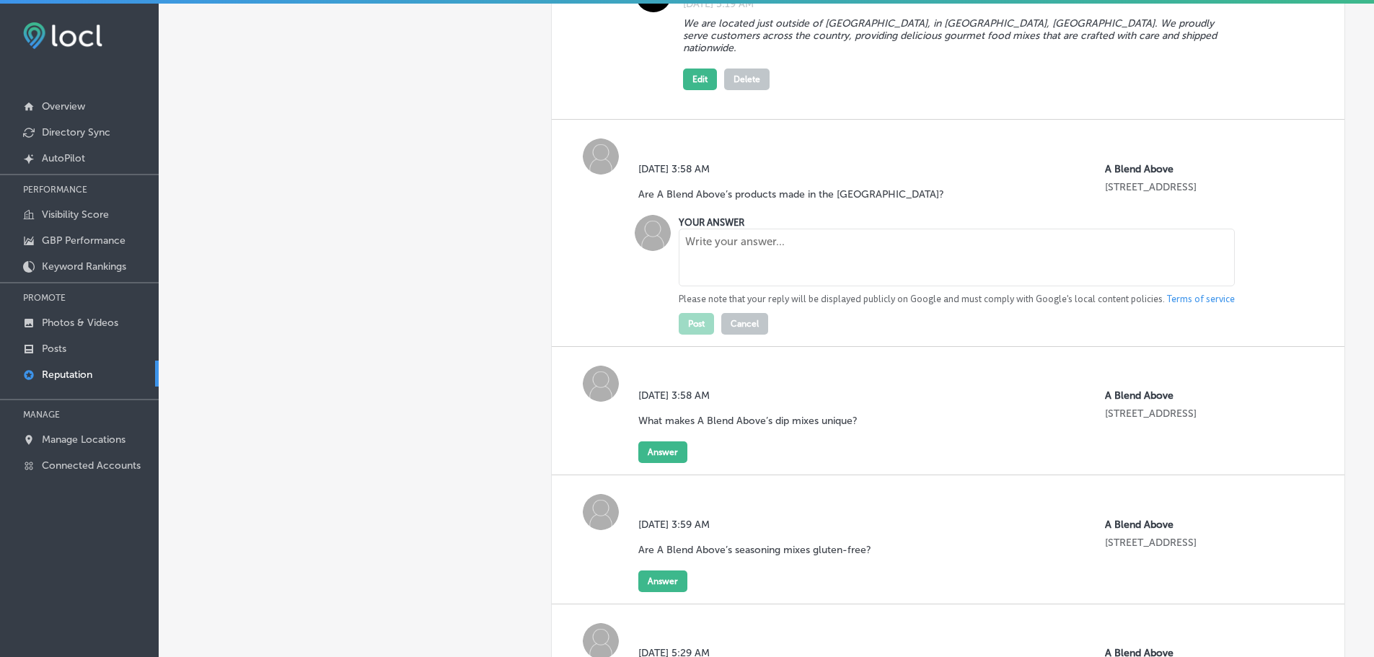
click at [805, 246] on textarea at bounding box center [957, 258] width 556 height 58
paste textarea "Yes, all of our products are made in the [GEOGRAPHIC_DATA]. They are locally cr…"
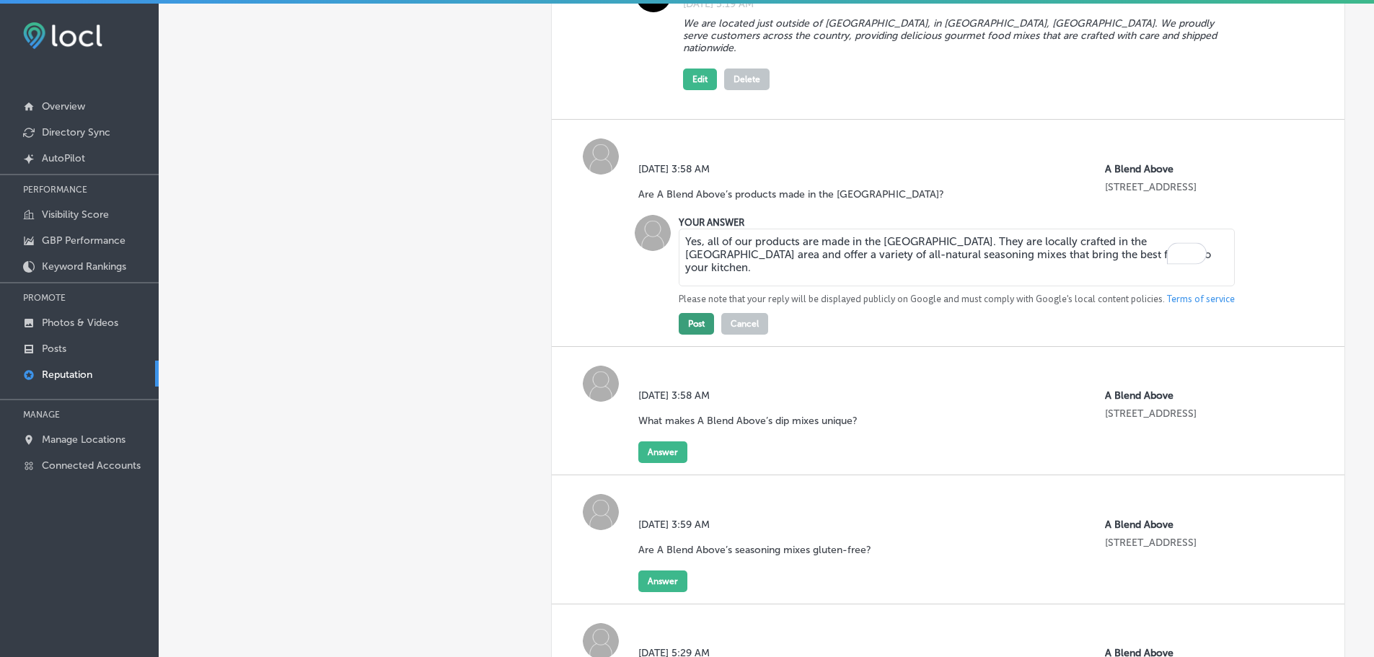
type textarea "Yes, all of our products are made in the [GEOGRAPHIC_DATA]. They are locally cr…"
click at [700, 315] on button "Post" at bounding box center [696, 324] width 35 height 22
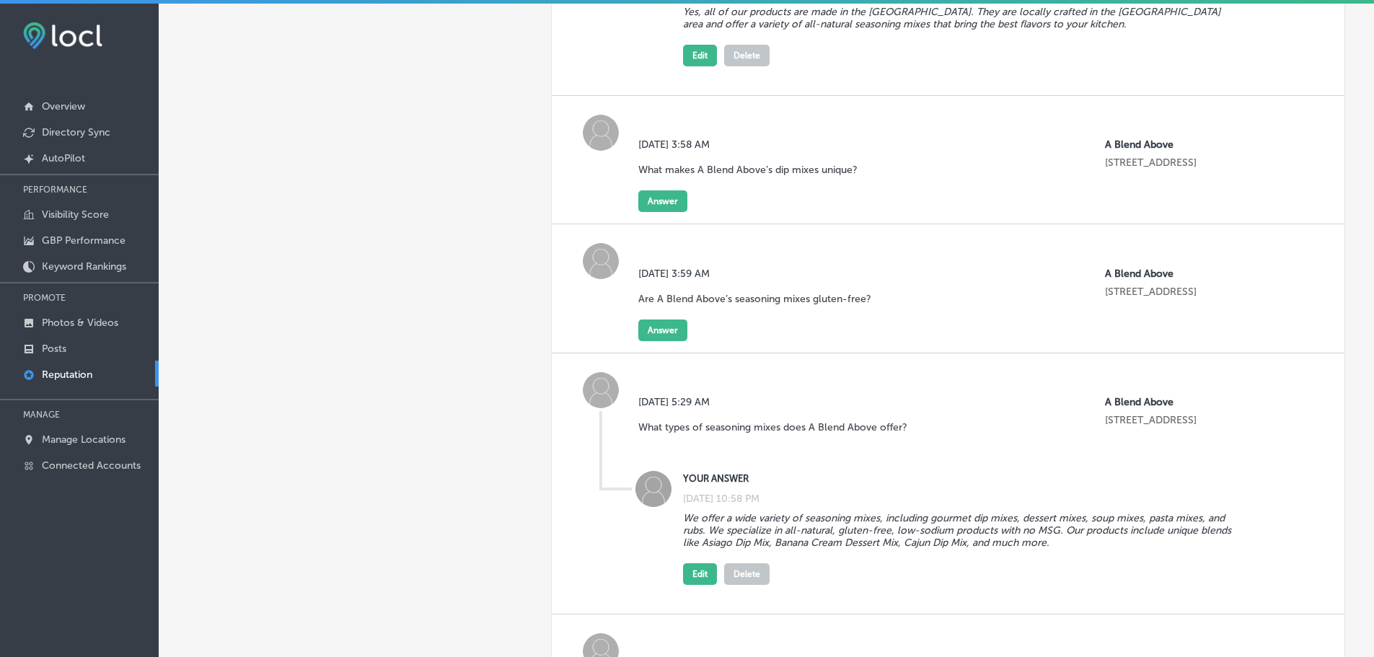
scroll to position [1587, 0]
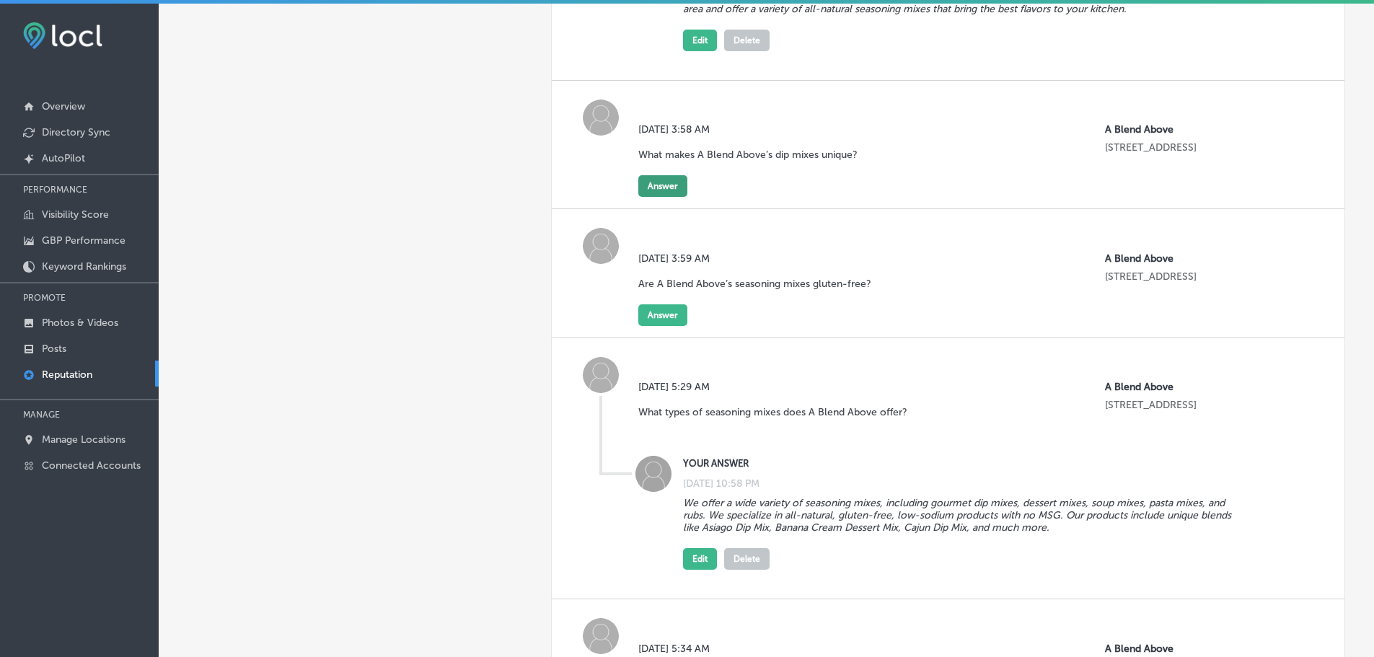
click at [650, 175] on button "Answer" at bounding box center [662, 186] width 49 height 22
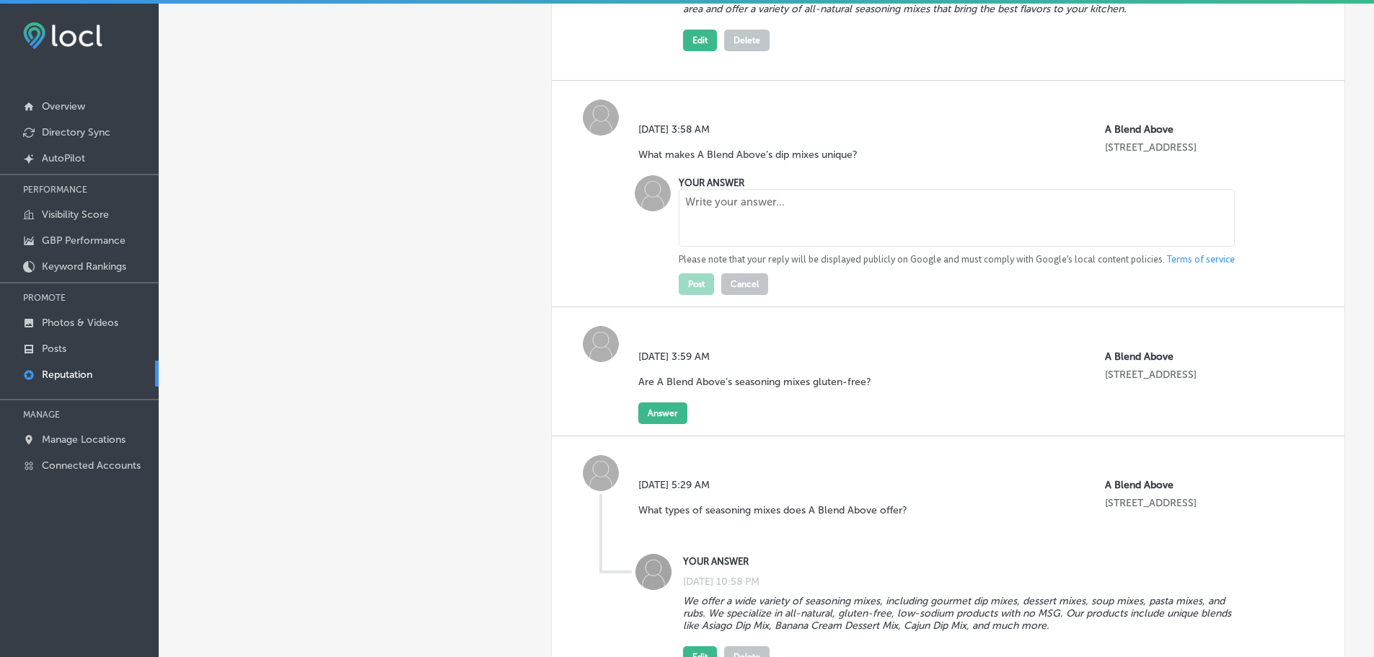
click at [759, 195] on textarea at bounding box center [957, 218] width 556 height 58
paste textarea "A Blend Above’s dip mixes stand out due to their all-natural ingredients, bold …"
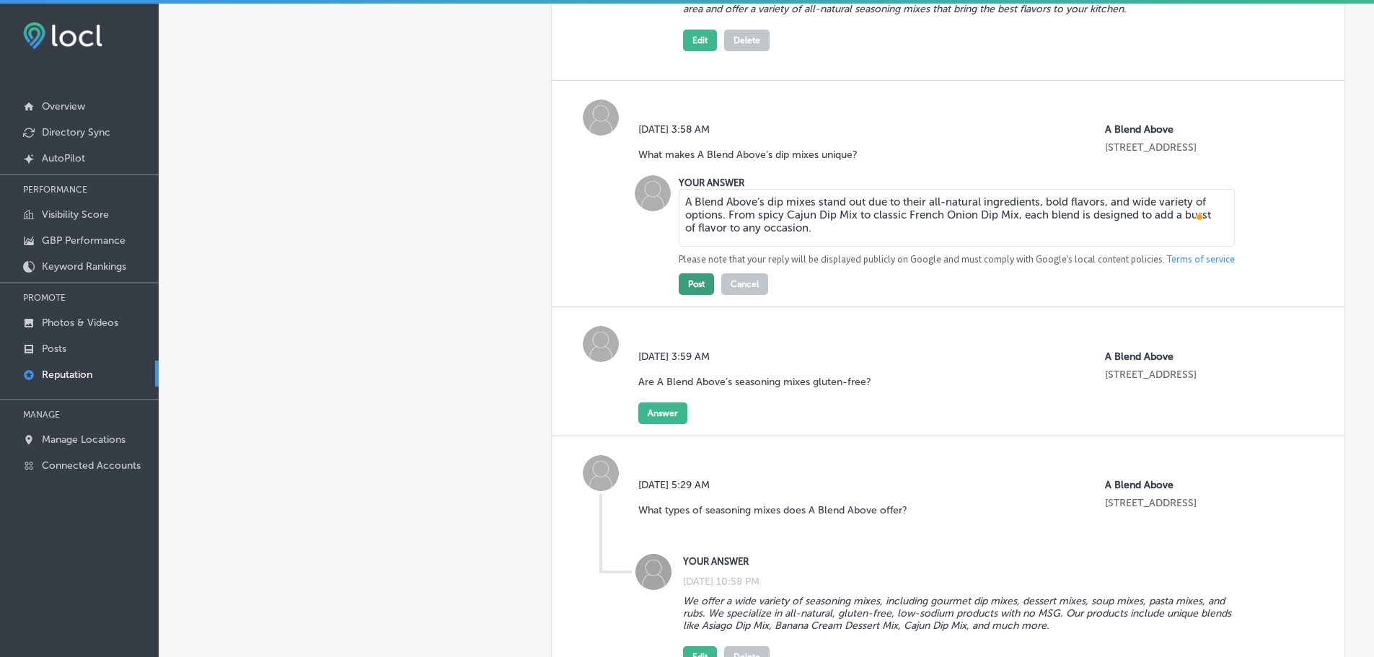
type textarea "A Blend Above’s dip mixes stand out due to their all-natural ingredients, bold …"
click at [699, 273] on button "Post" at bounding box center [696, 284] width 35 height 22
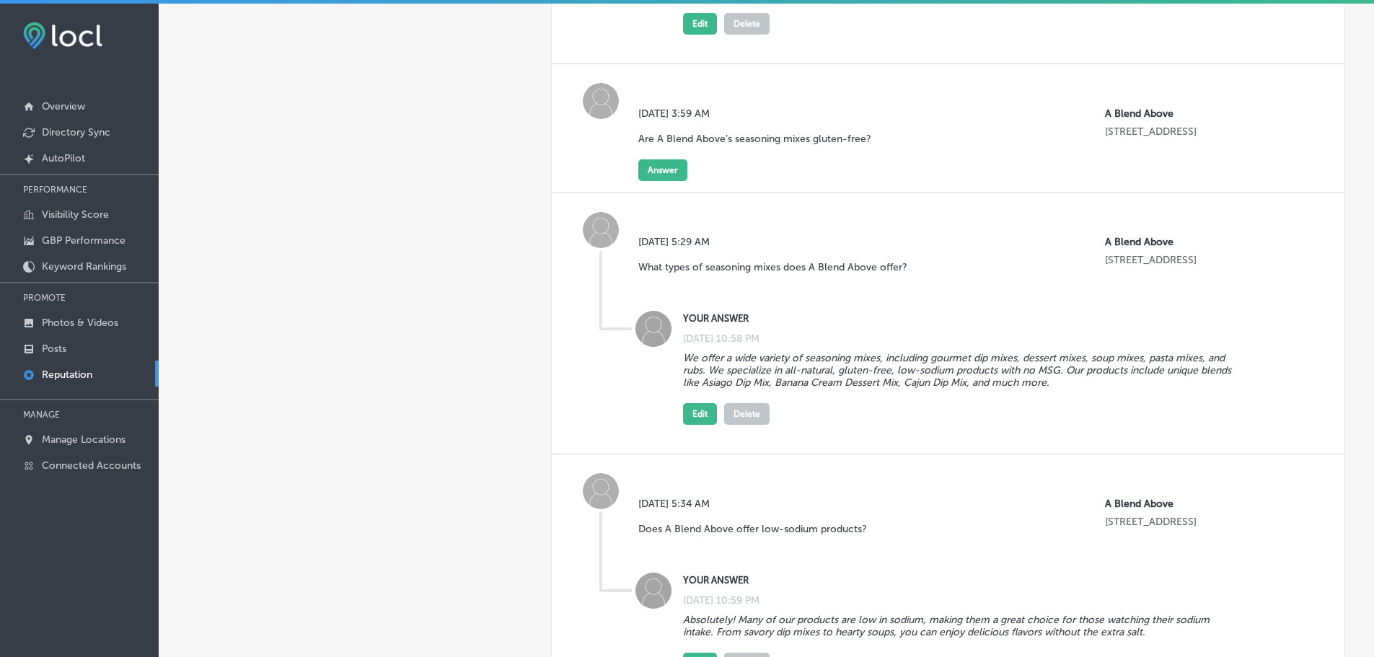
scroll to position [1804, 0]
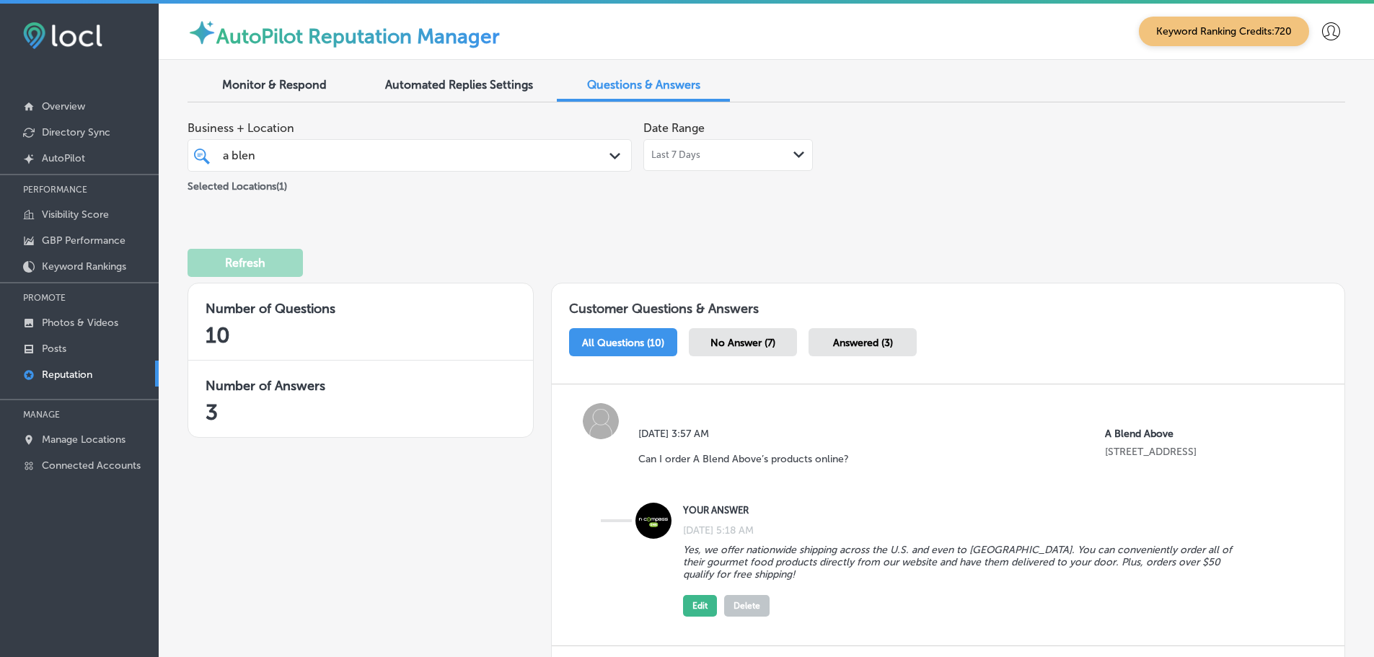
scroll to position [1803, 0]
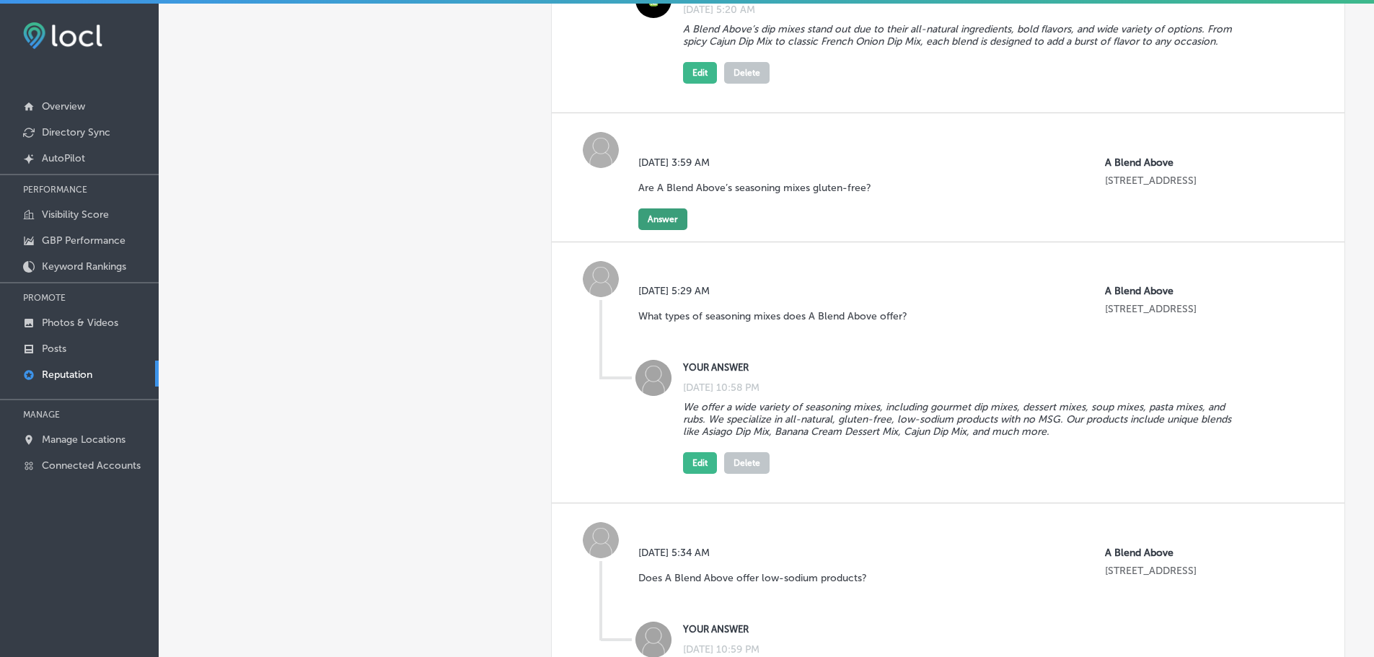
click at [664, 214] on button "Answer" at bounding box center [662, 219] width 49 height 22
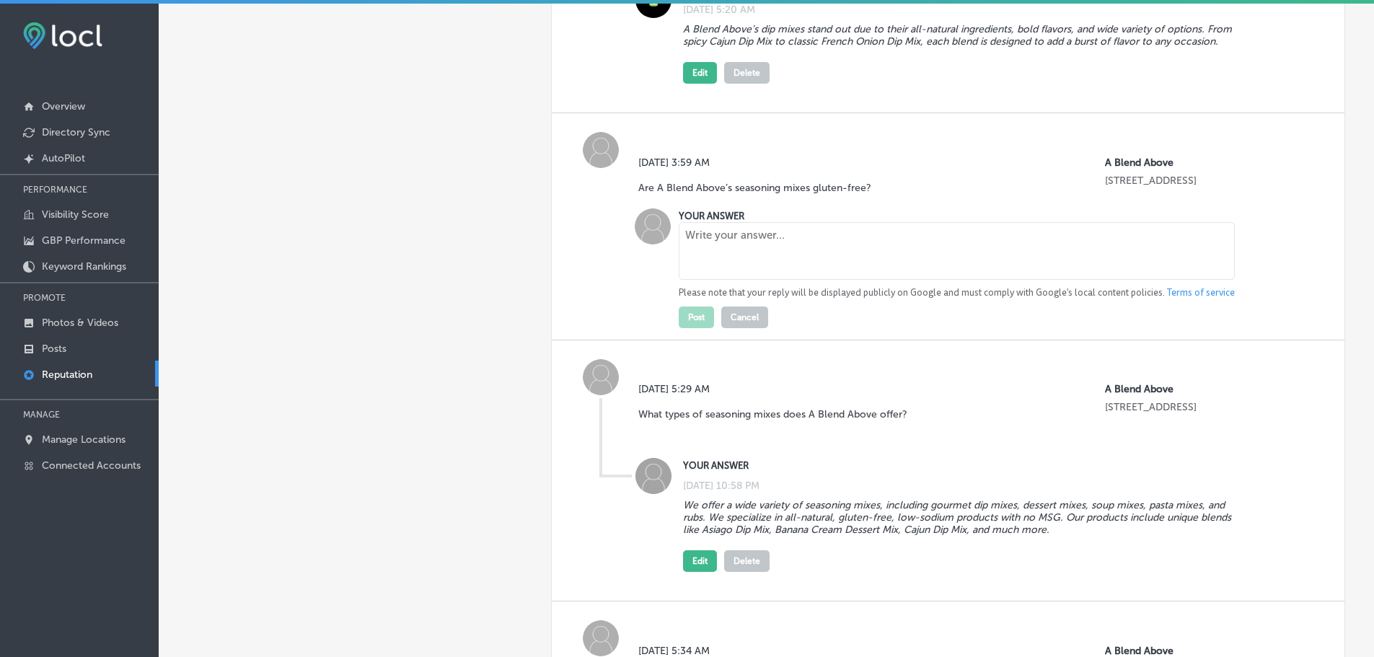
click at [765, 252] on textarea at bounding box center [957, 251] width 556 height 58
paste textarea "Yes, we offer a wide range of gluten-free seasoning mixes, including our popula…"
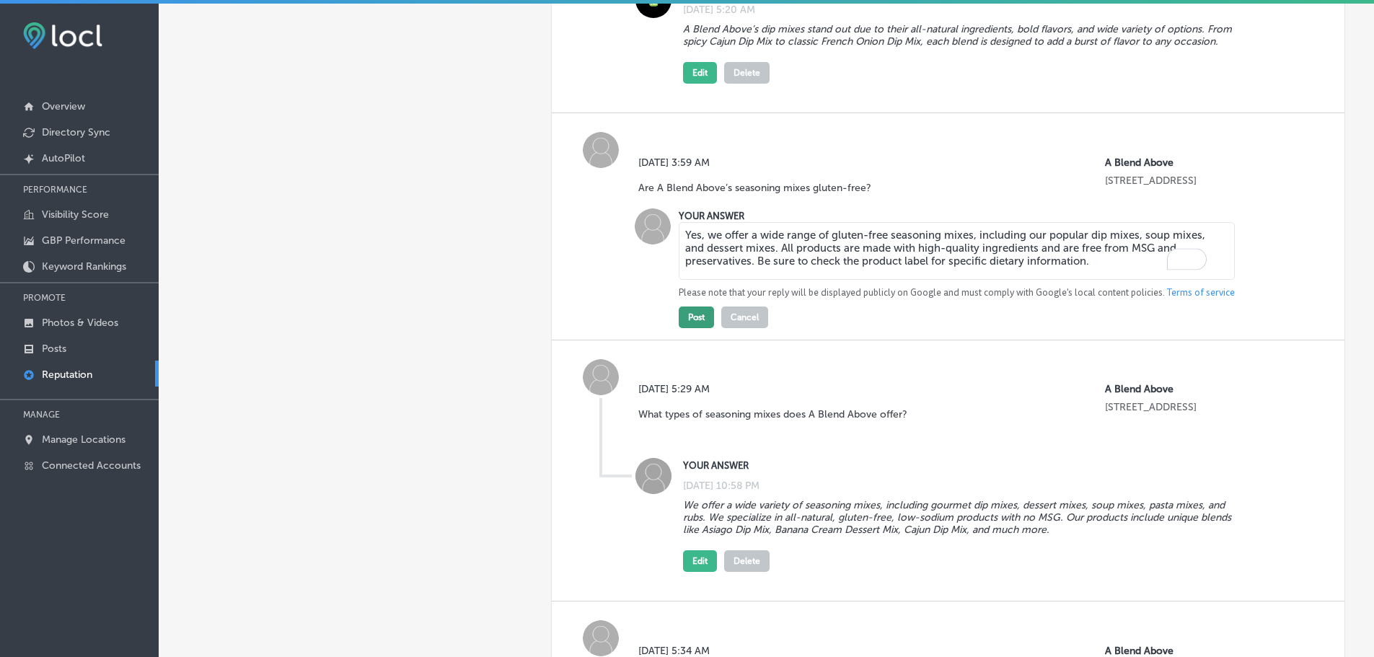
type textarea "Yes, we offer a wide range of gluten-free seasoning mixes, including our popula…"
click at [695, 315] on button "Post" at bounding box center [696, 318] width 35 height 22
